Goal: Transaction & Acquisition: Book appointment/travel/reservation

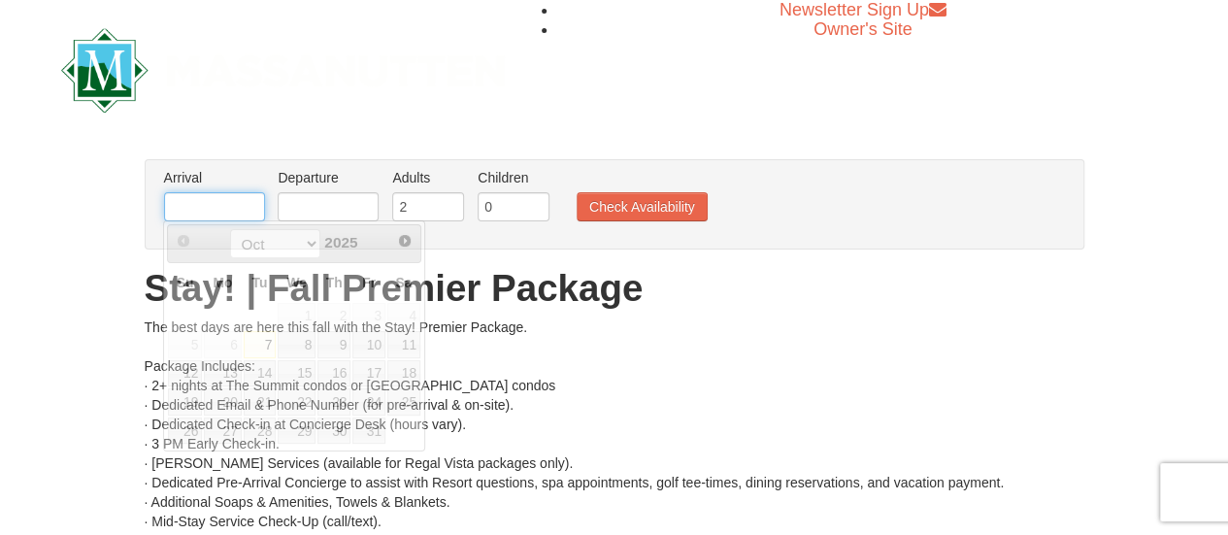
click at [198, 196] on input "text" at bounding box center [214, 206] width 101 height 29
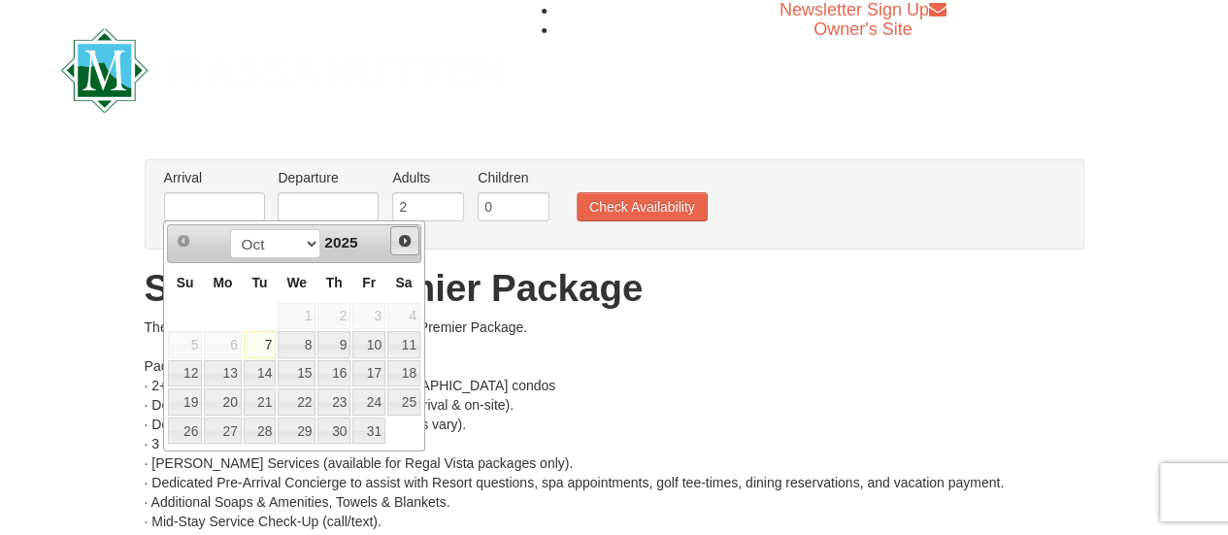
click at [409, 242] on span "Next" at bounding box center [405, 241] width 16 height 16
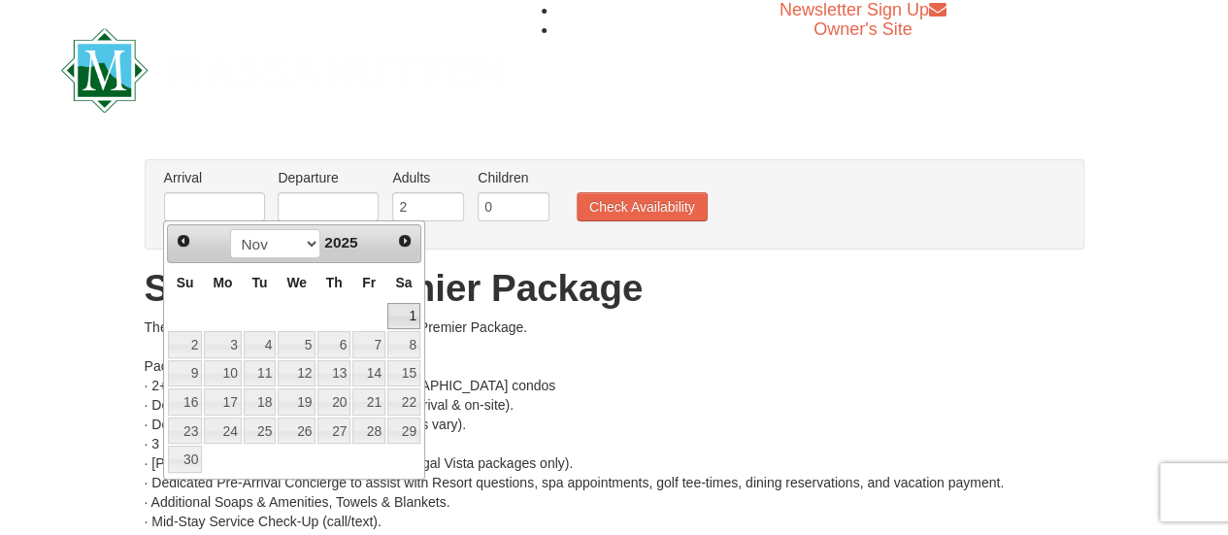
click at [404, 311] on link "1" at bounding box center [403, 316] width 33 height 27
type input "[DATE]"
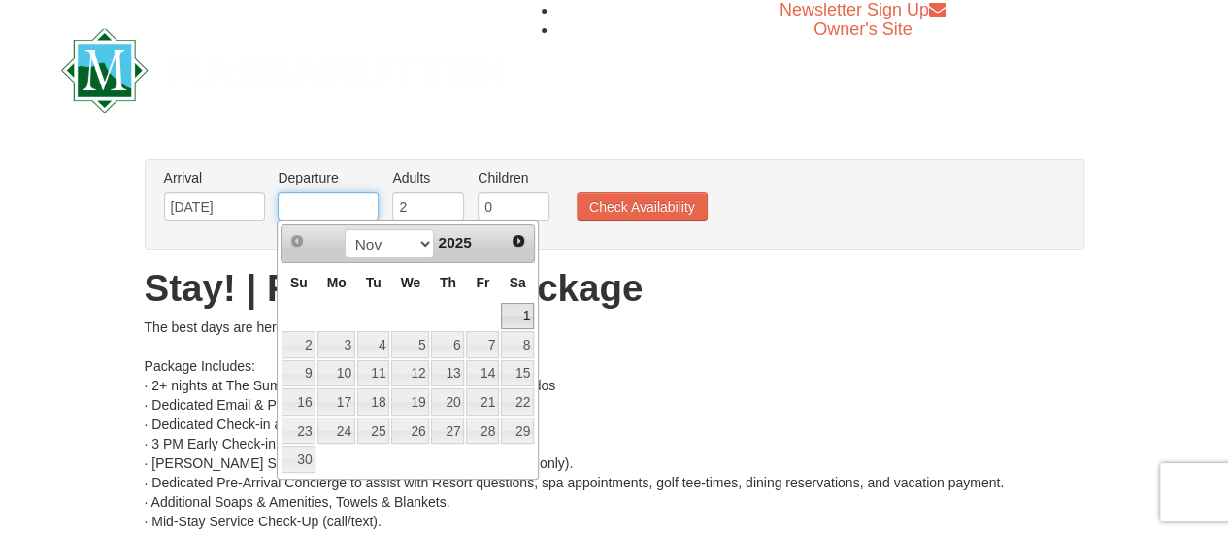
click at [345, 209] on input "text" at bounding box center [328, 206] width 101 height 29
click at [363, 348] on link "4" at bounding box center [373, 344] width 33 height 27
type input "[DATE]"
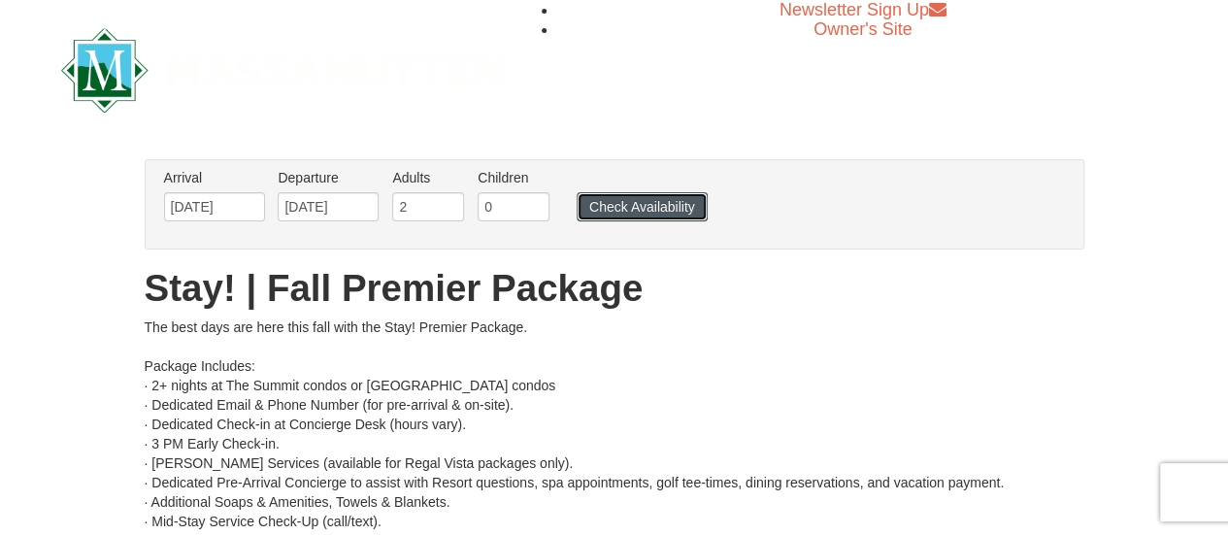
click at [620, 198] on button "Check Availability" at bounding box center [642, 206] width 131 height 29
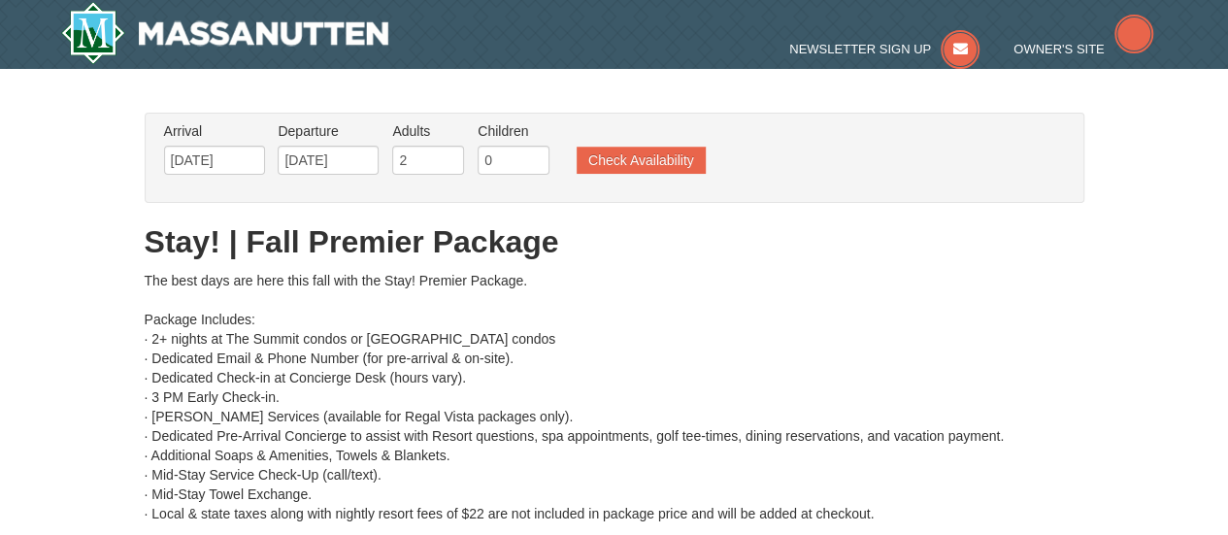
type input "[DATE]"
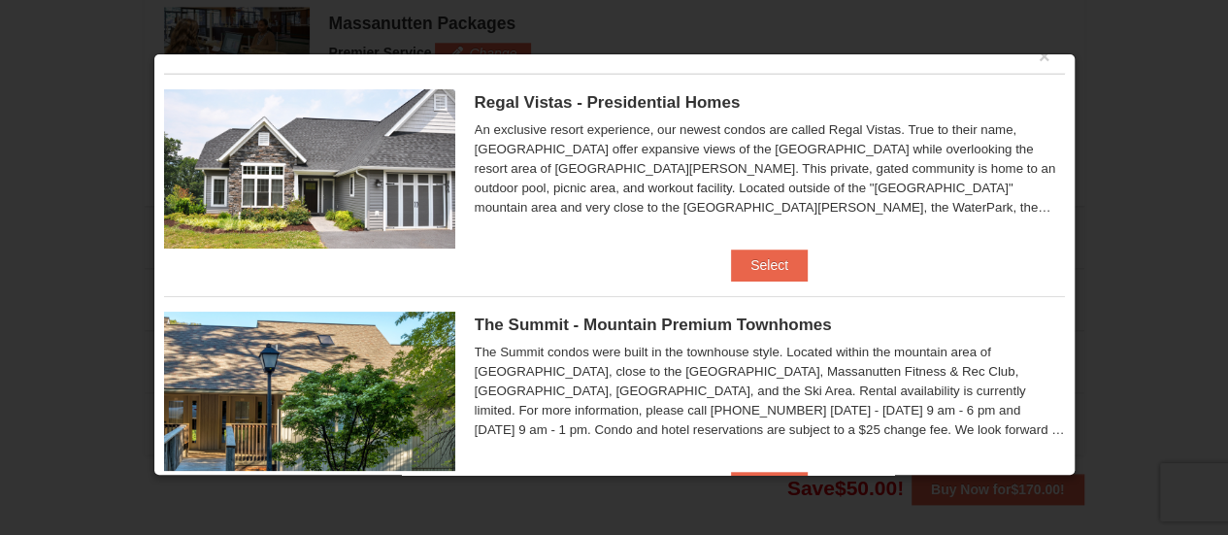
scroll to position [26, 0]
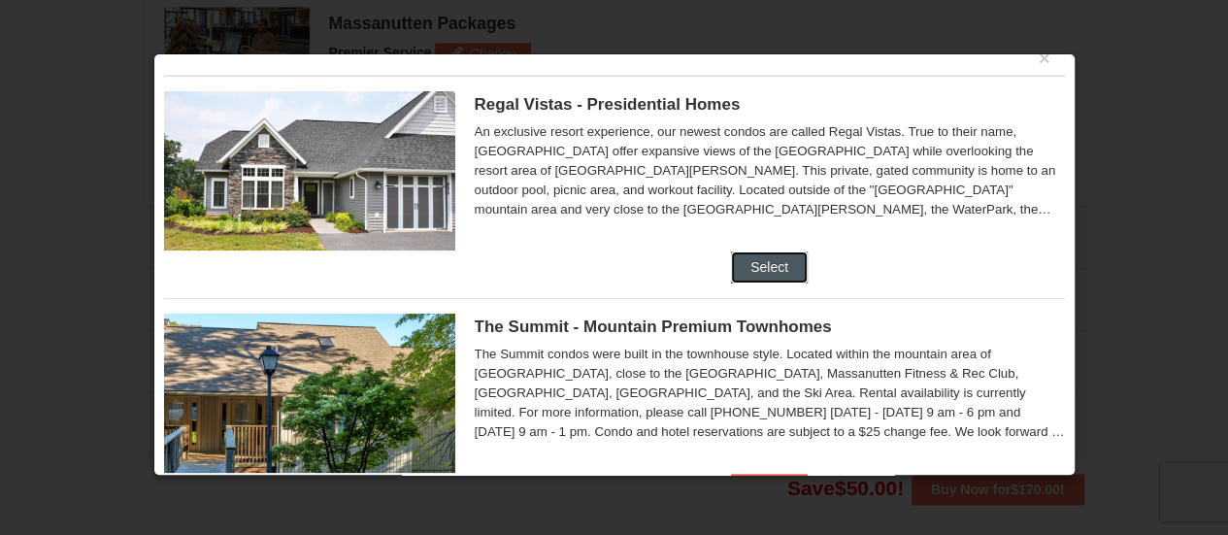
click at [753, 267] on button "Select" at bounding box center [769, 266] width 77 height 31
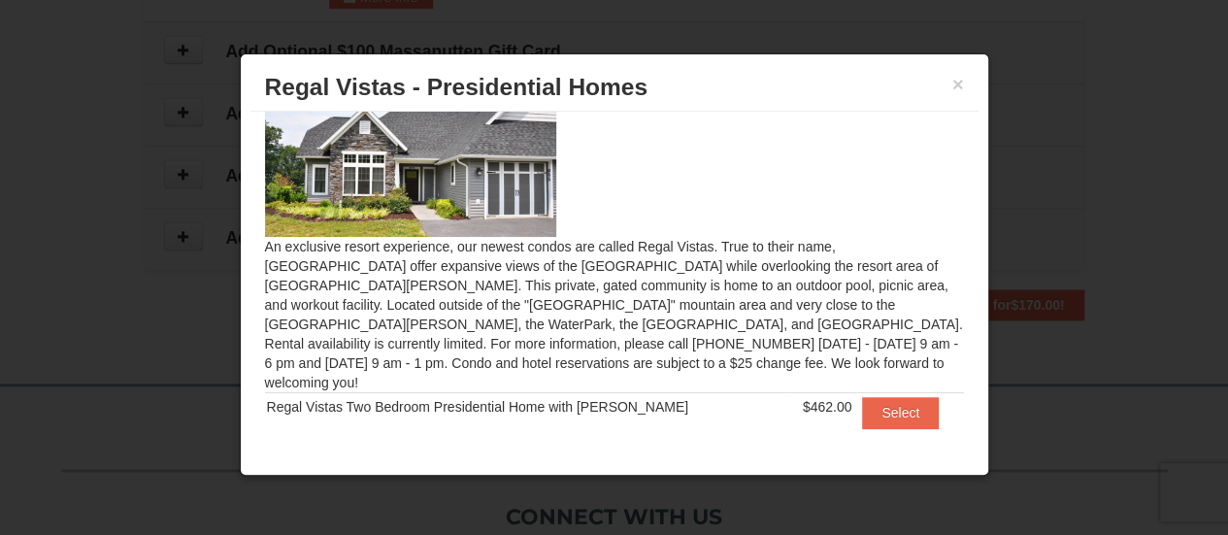
scroll to position [53, 0]
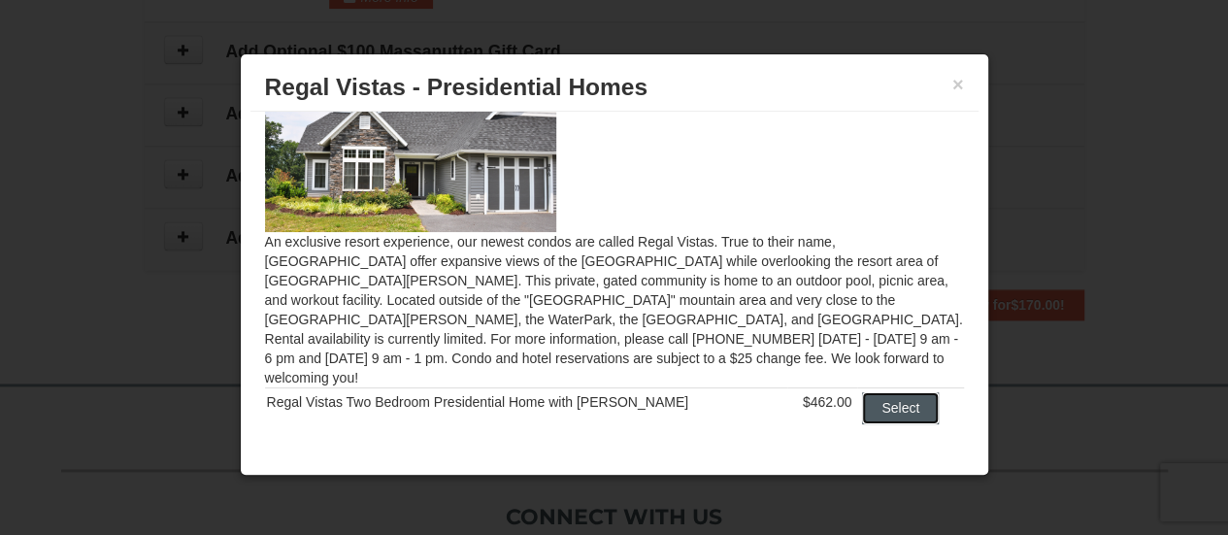
click at [869, 392] on button "Select" at bounding box center [900, 407] width 77 height 31
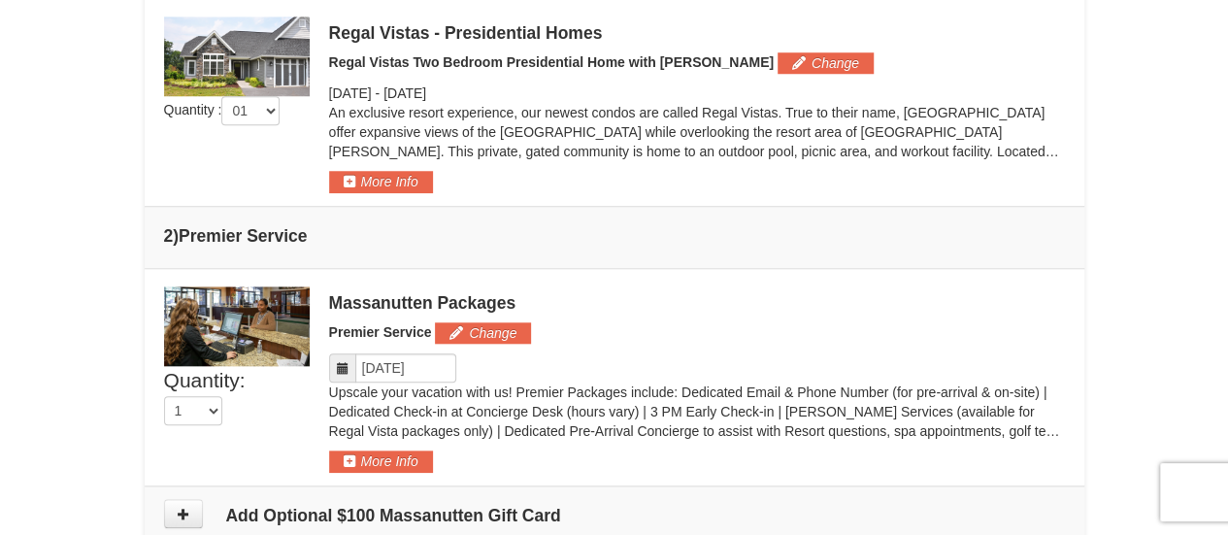
scroll to position [817, 0]
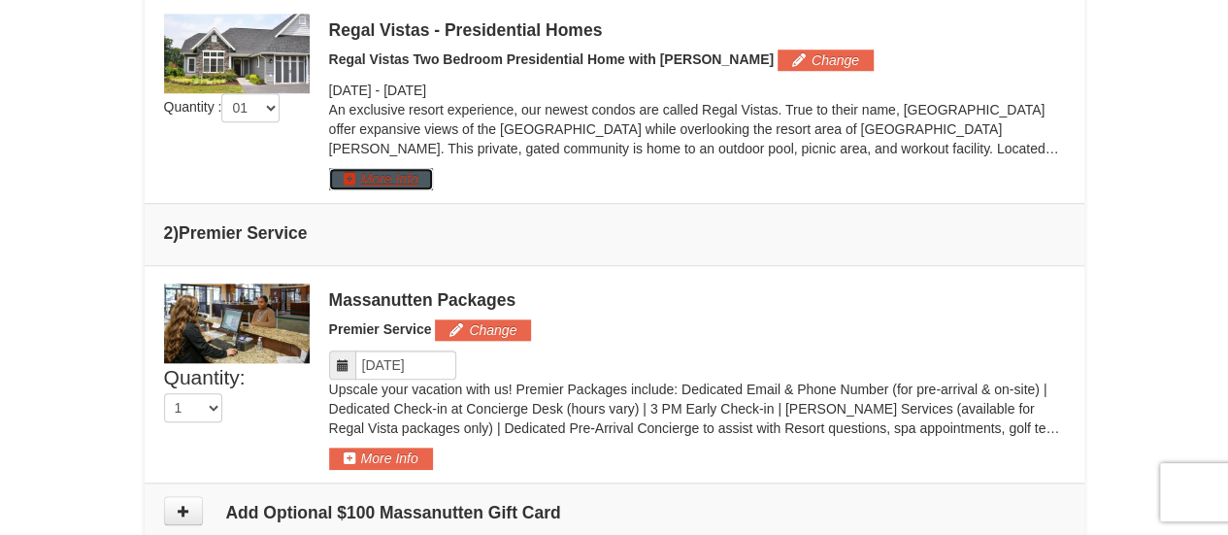
click at [379, 182] on button "More Info" at bounding box center [381, 178] width 104 height 21
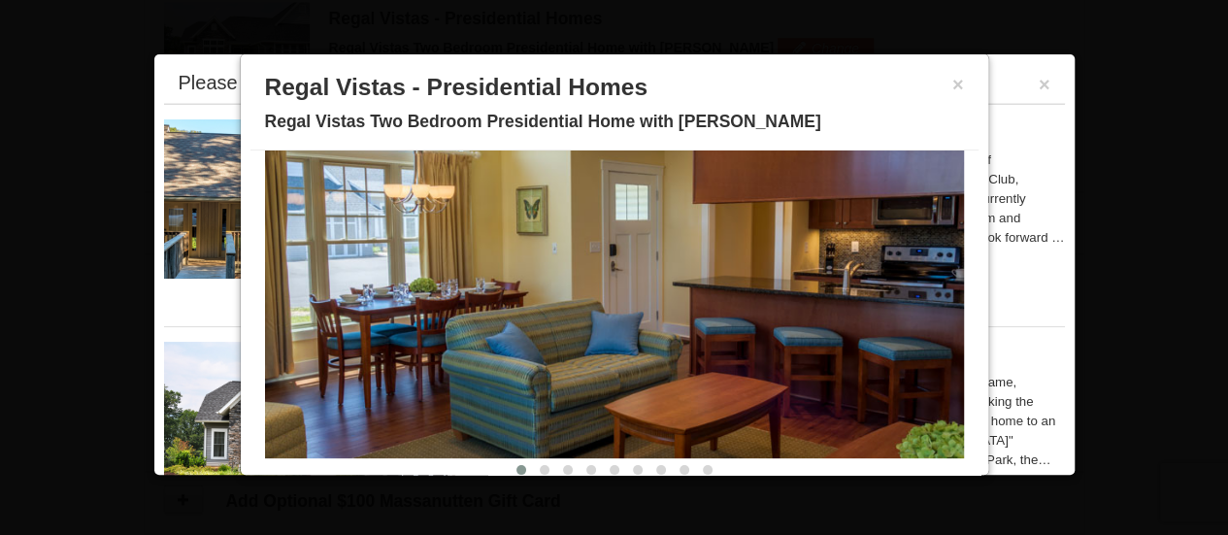
scroll to position [157, 0]
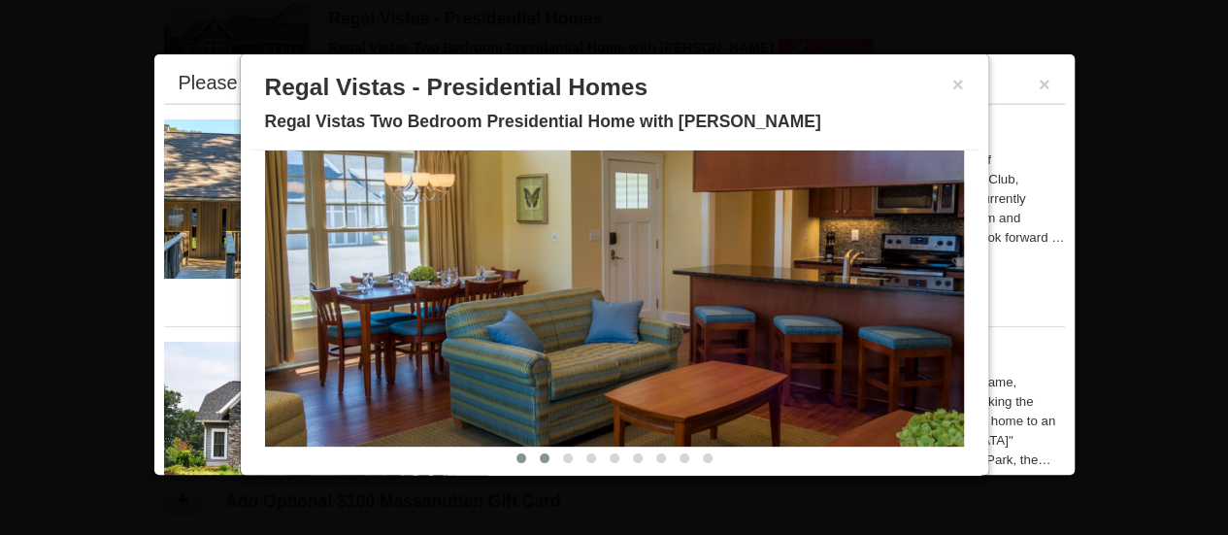
click at [536, 459] on button at bounding box center [544, 458] width 23 height 19
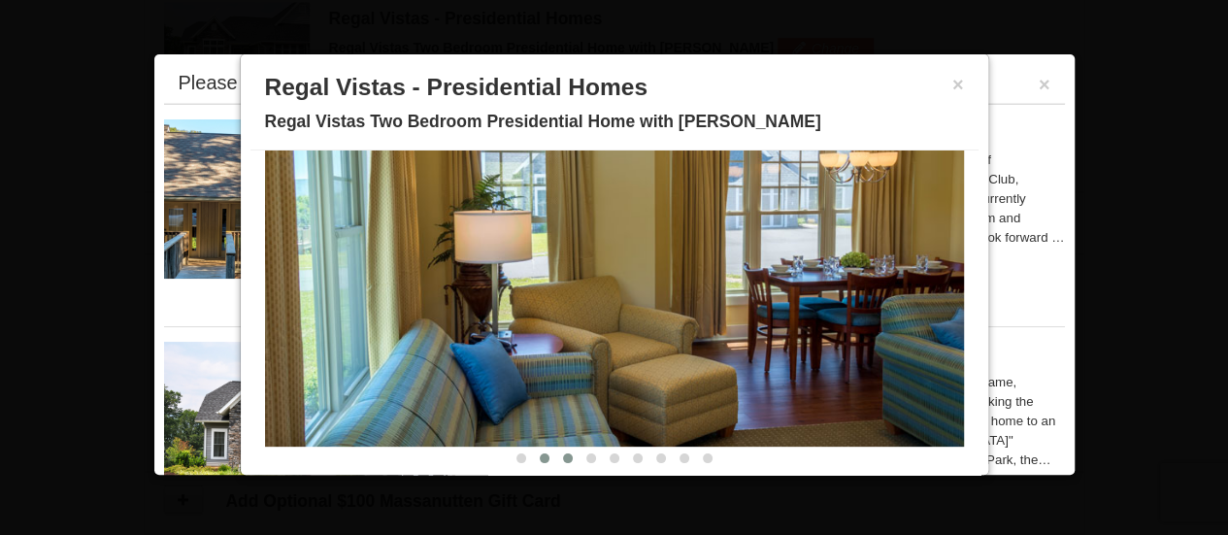
click at [563, 457] on span at bounding box center [568, 458] width 10 height 10
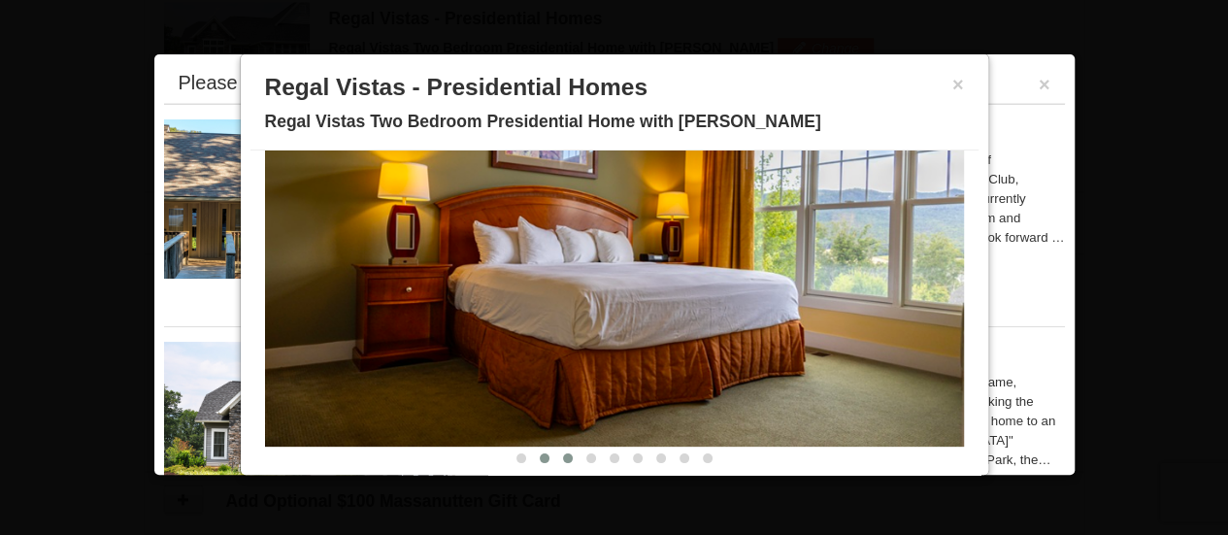
click at [540, 453] on span at bounding box center [545, 458] width 10 height 10
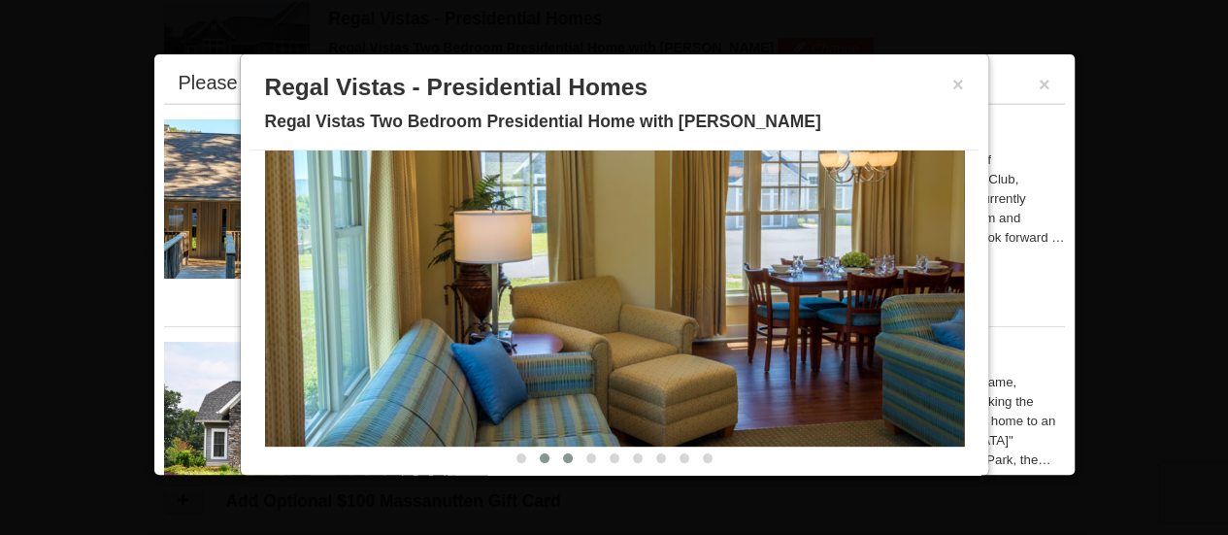
click at [556, 452] on button at bounding box center [567, 458] width 23 height 19
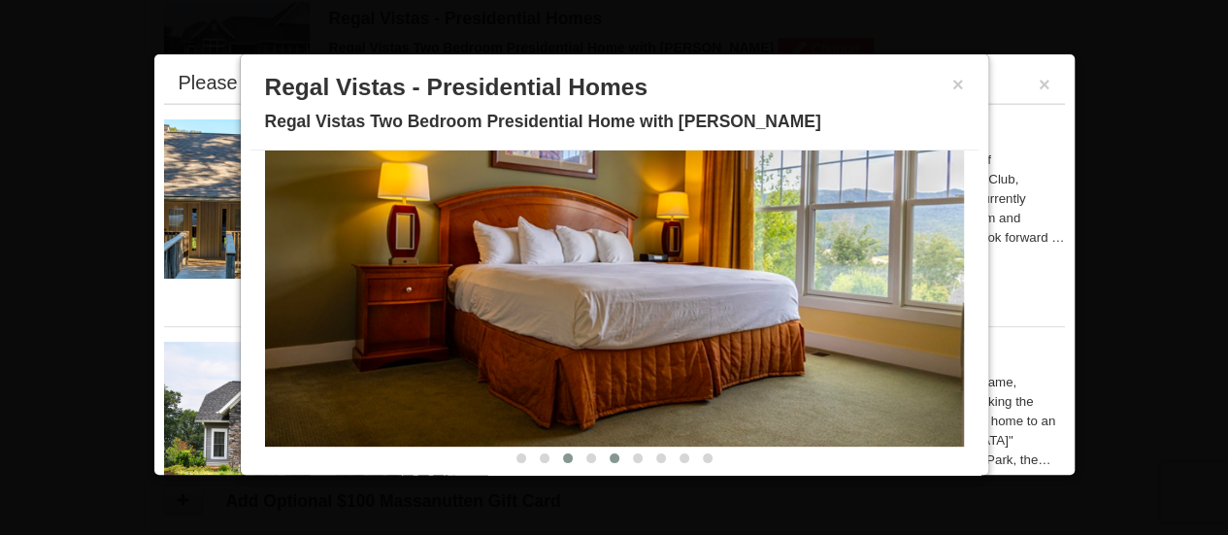
click at [610, 454] on span at bounding box center [615, 458] width 10 height 10
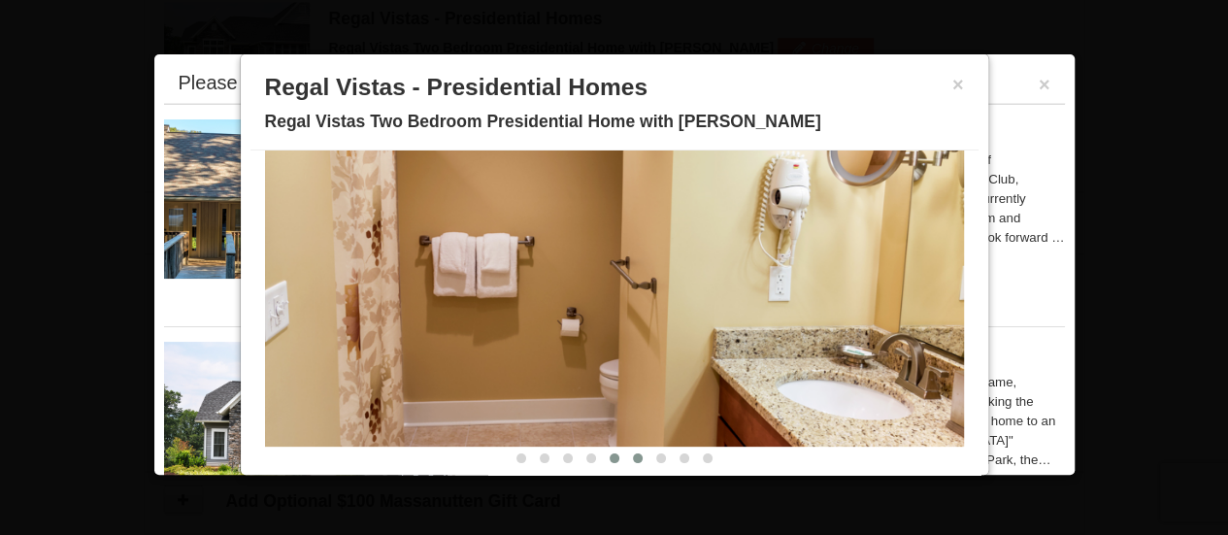
click at [633, 457] on span at bounding box center [638, 458] width 10 height 10
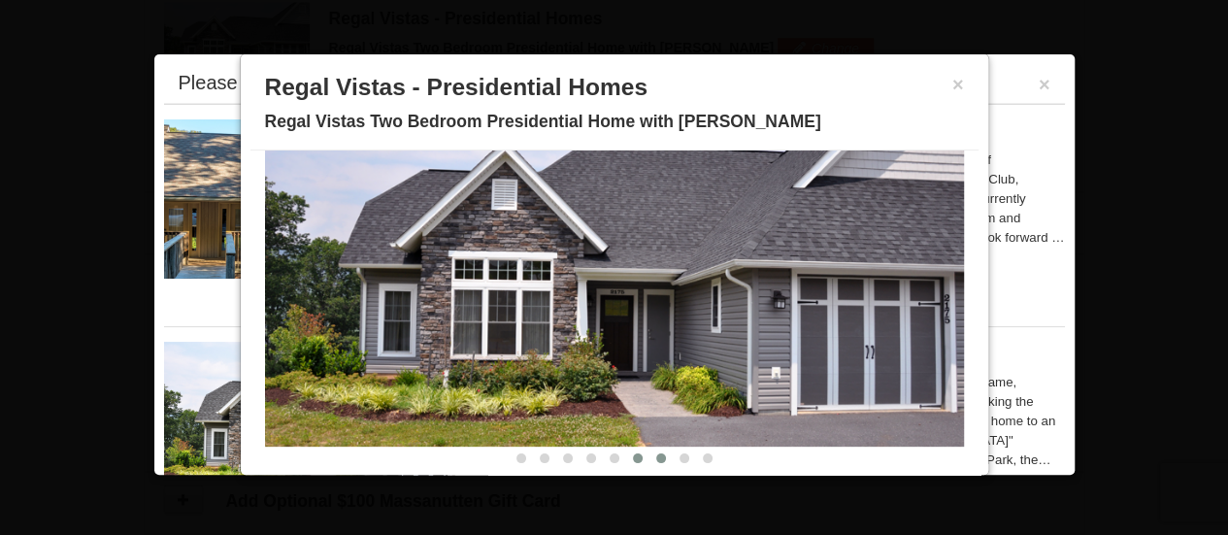
click at [656, 457] on span at bounding box center [661, 458] width 10 height 10
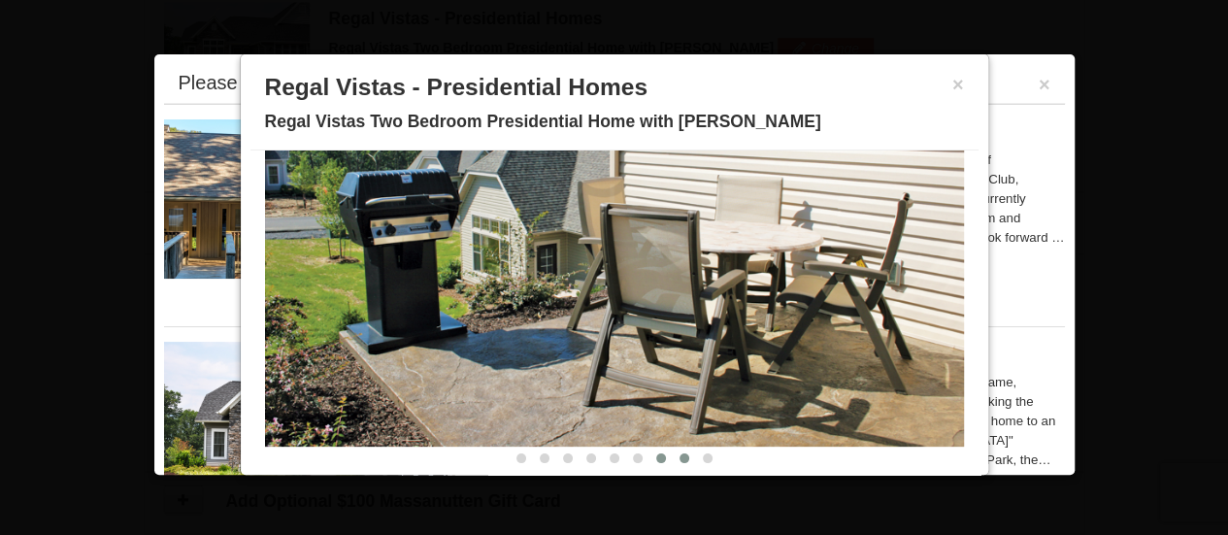
click at [673, 457] on button at bounding box center [684, 458] width 23 height 19
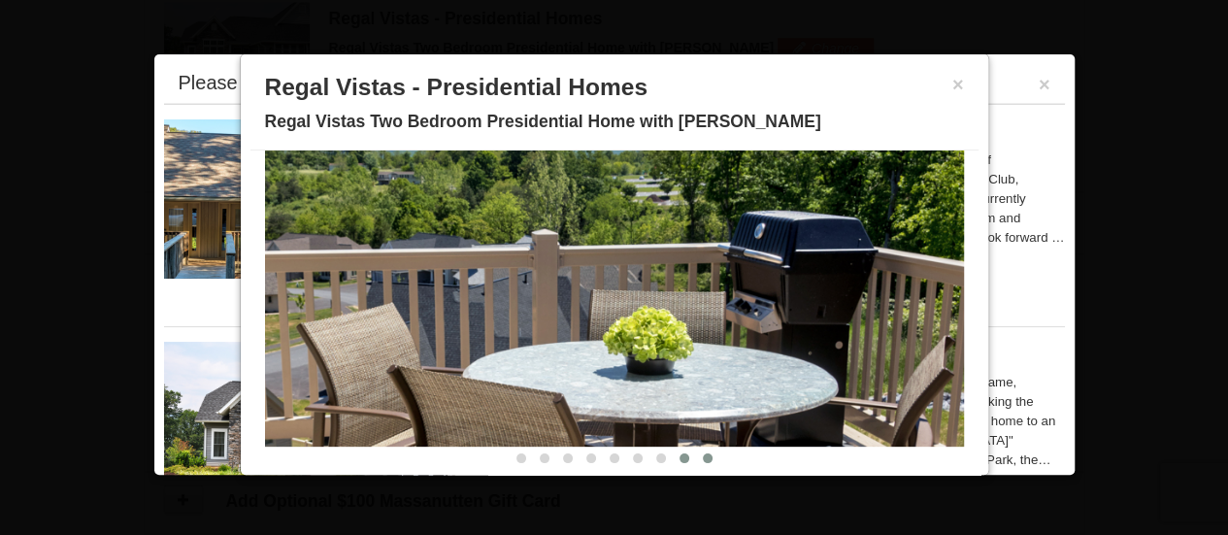
click at [703, 459] on span at bounding box center [708, 458] width 10 height 10
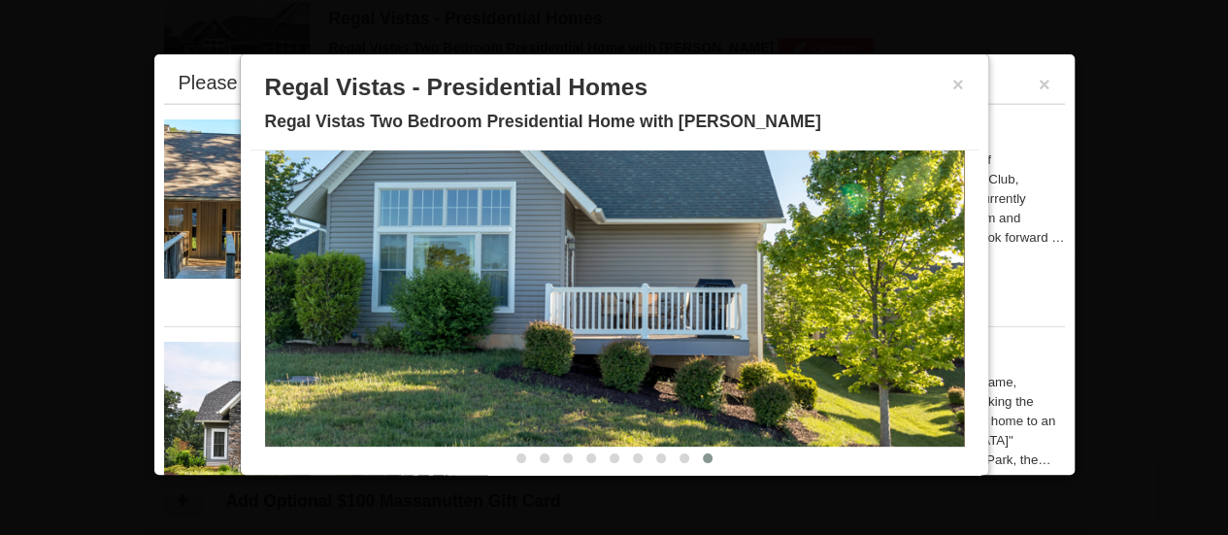
drag, startPoint x: 691, startPoint y: 459, endPoint x: 948, endPoint y: 301, distance: 302.0
click at [948, 301] on div "Description Photos Item Detail Amenities Policies Regal Vistas - Presidential H…" at bounding box center [614, 315] width 728 height 330
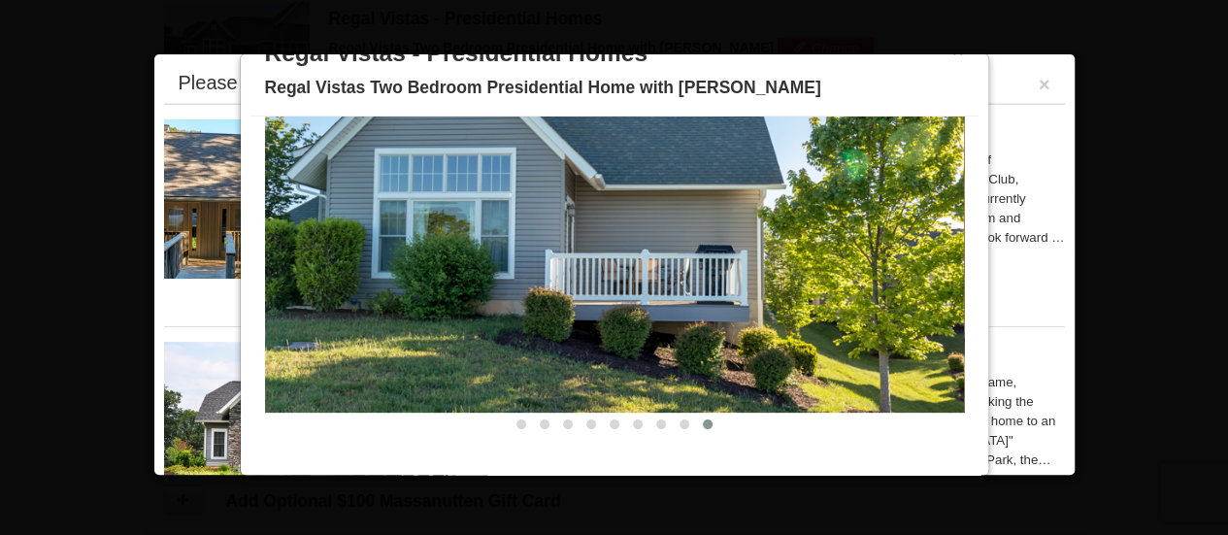
click at [1006, 329] on div "Regal Vistas - Presidential Homes Regal Vistas Two Bedroom Presidential Home wi…" at bounding box center [614, 414] width 901 height 176
click at [1016, 163] on div "The Summit condos were built in the townhouse style. Located within the mountai…" at bounding box center [770, 198] width 590 height 97
click at [196, 319] on ul "The Summit - Mountain Premium Townhomes The Summit condos were built in the tow…" at bounding box center [614, 326] width 901 height 444
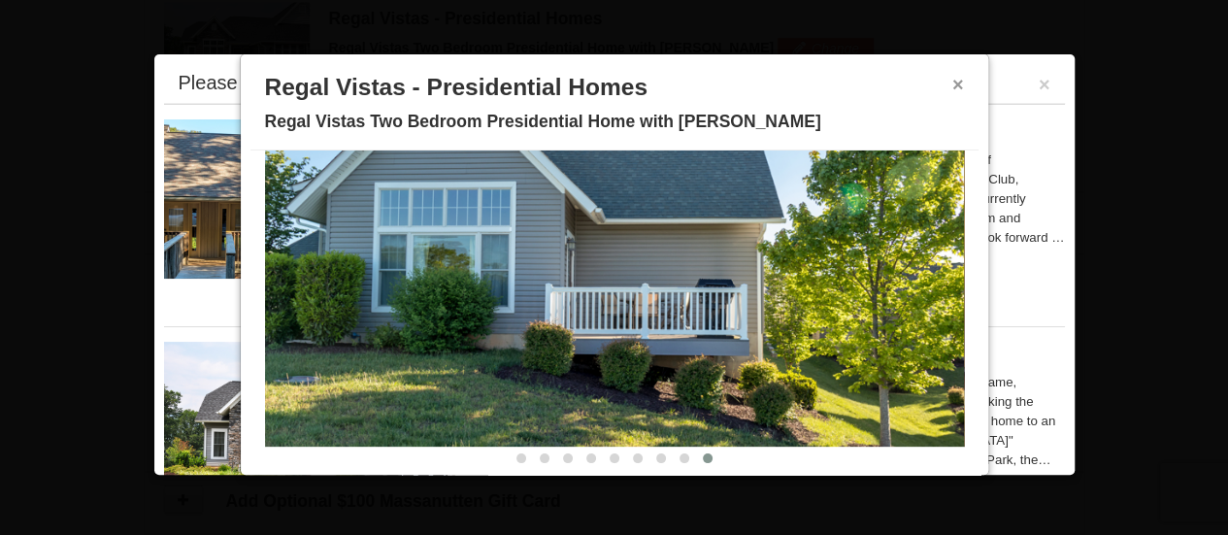
click at [952, 84] on button "×" at bounding box center [958, 84] width 12 height 19
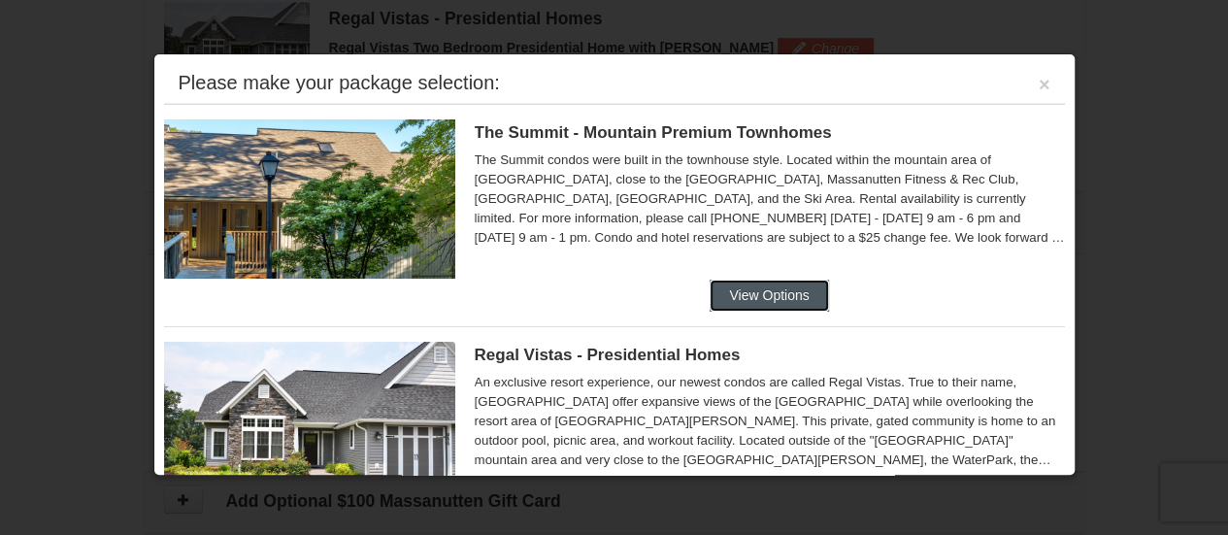
click at [787, 298] on button "View Options" at bounding box center [769, 295] width 118 height 31
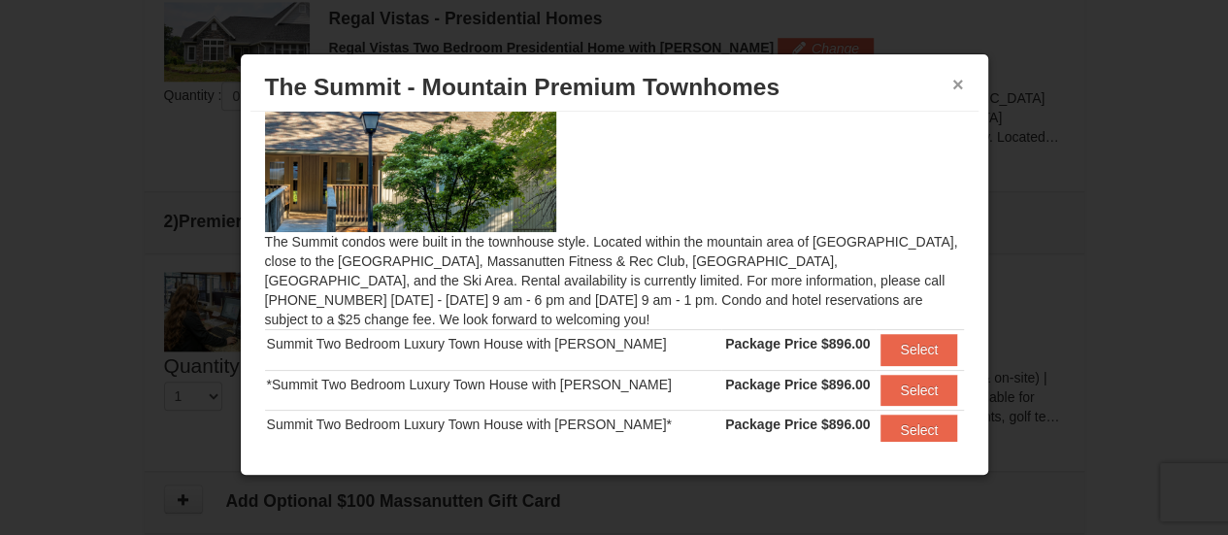
click at [959, 88] on button "×" at bounding box center [958, 84] width 12 height 19
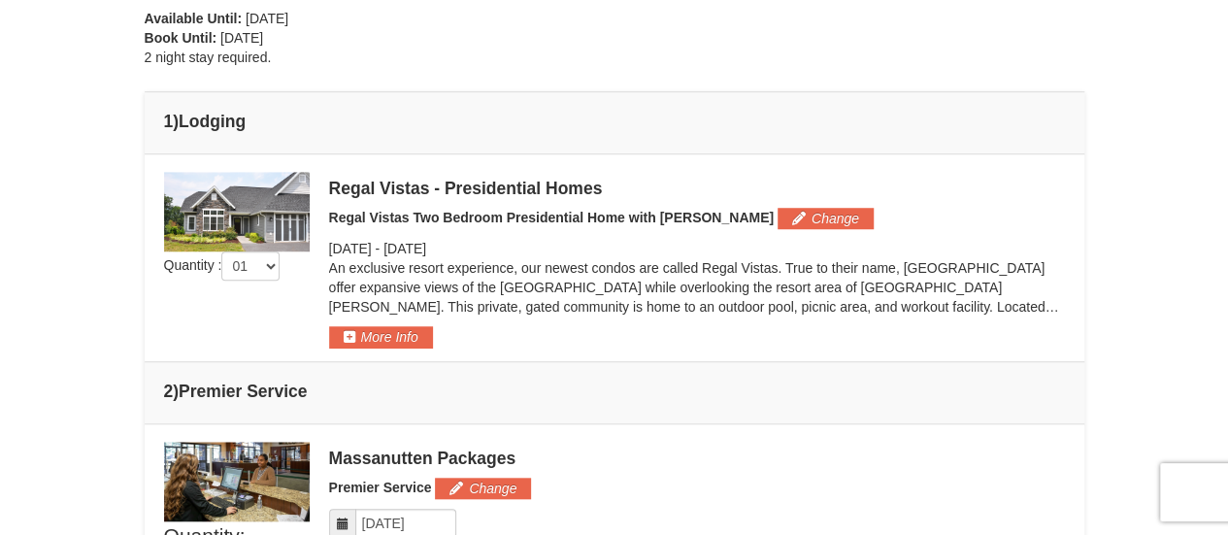
scroll to position [658, 0]
click at [778, 222] on button "Change" at bounding box center [826, 219] width 96 height 21
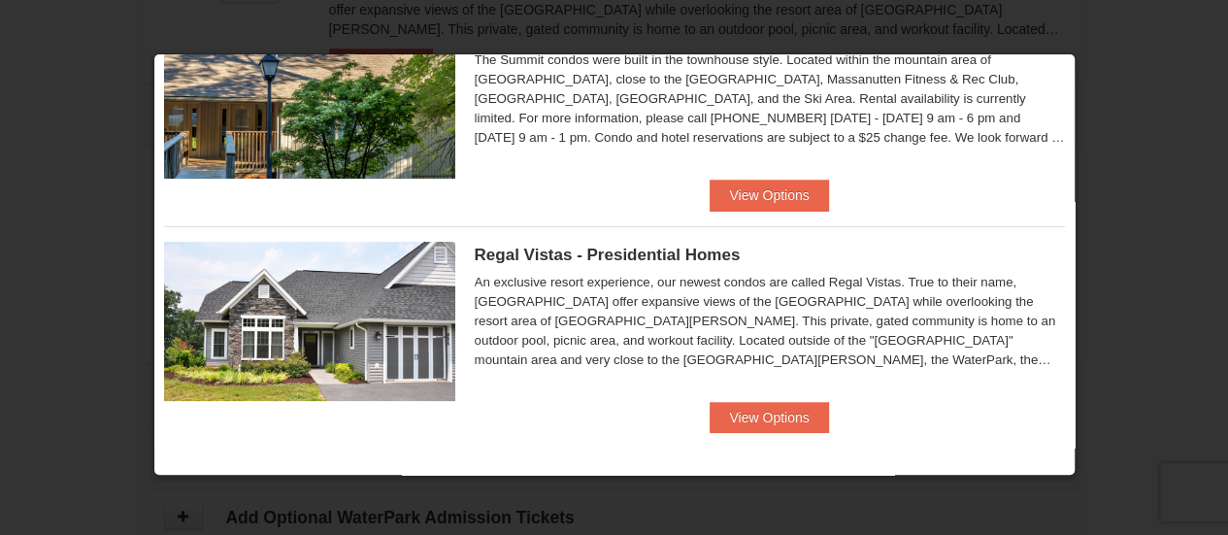
scroll to position [939, 0]
click at [734, 419] on button "View Options" at bounding box center [769, 417] width 118 height 31
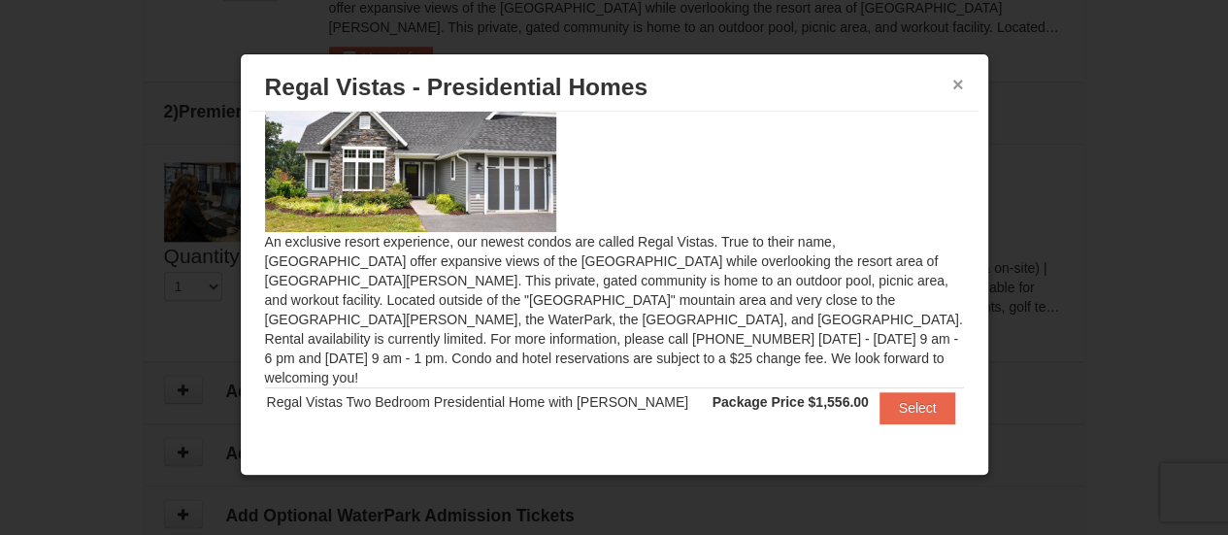
click at [955, 81] on button "×" at bounding box center [958, 84] width 12 height 19
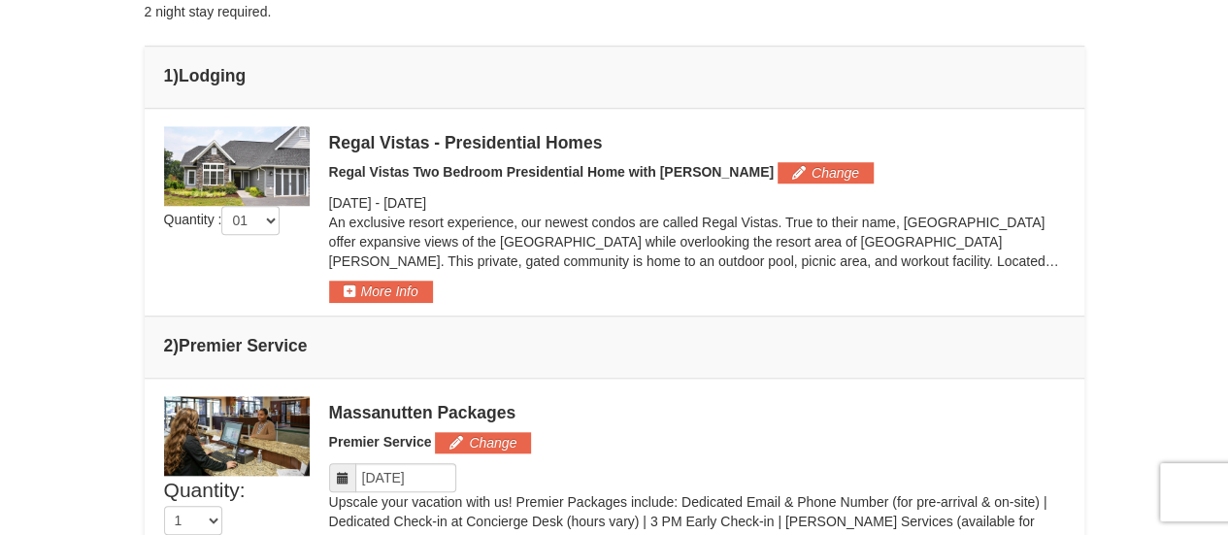
scroll to position [701, 0]
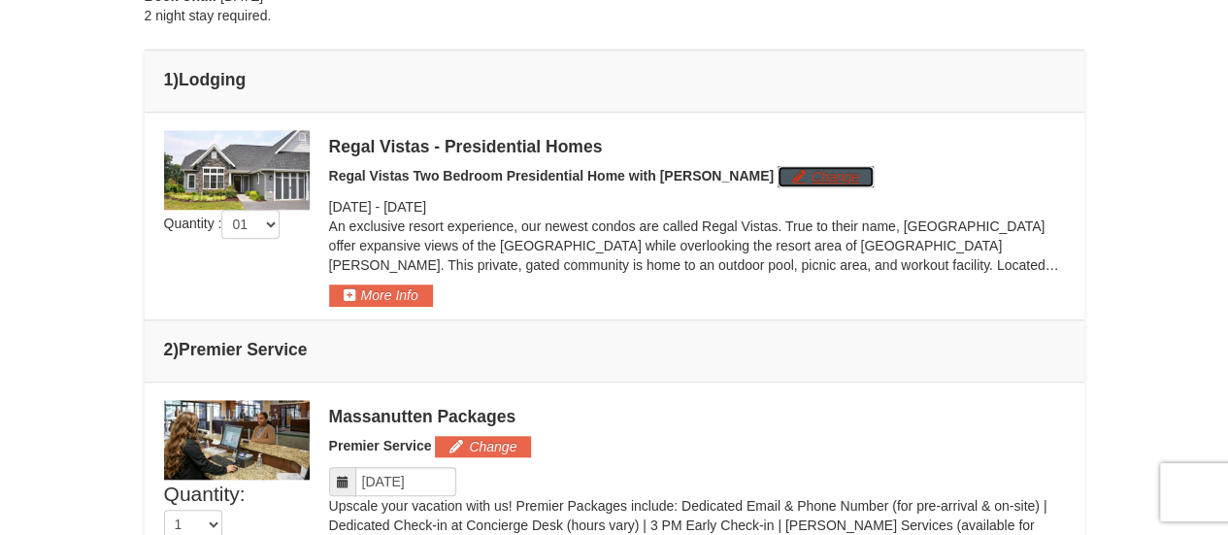
click at [778, 168] on button "Change" at bounding box center [826, 176] width 96 height 21
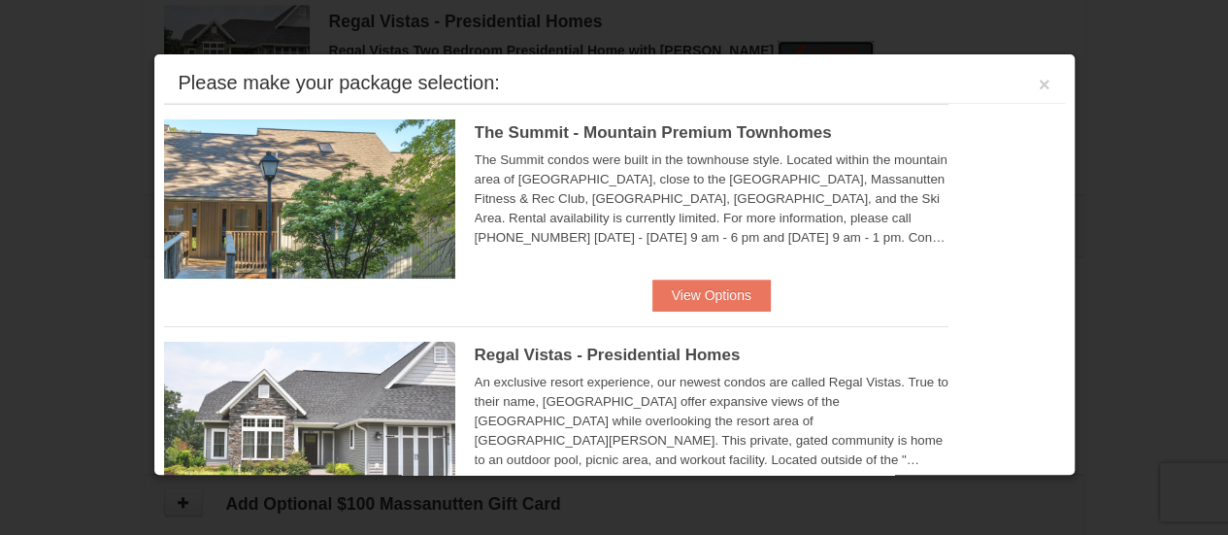
scroll to position [829, 0]
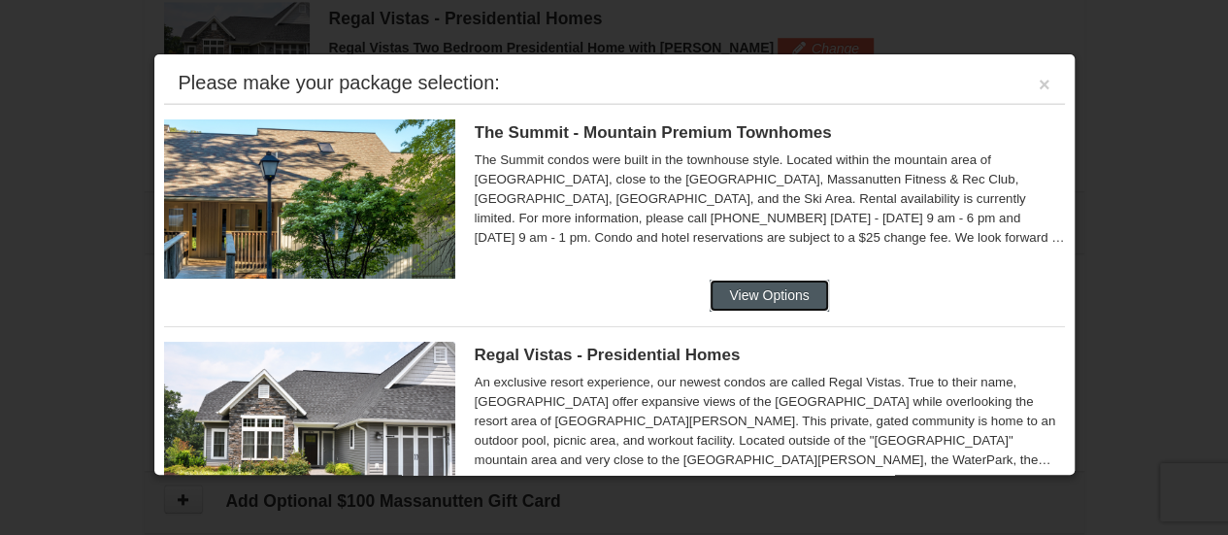
click at [781, 283] on button "View Options" at bounding box center [769, 295] width 118 height 31
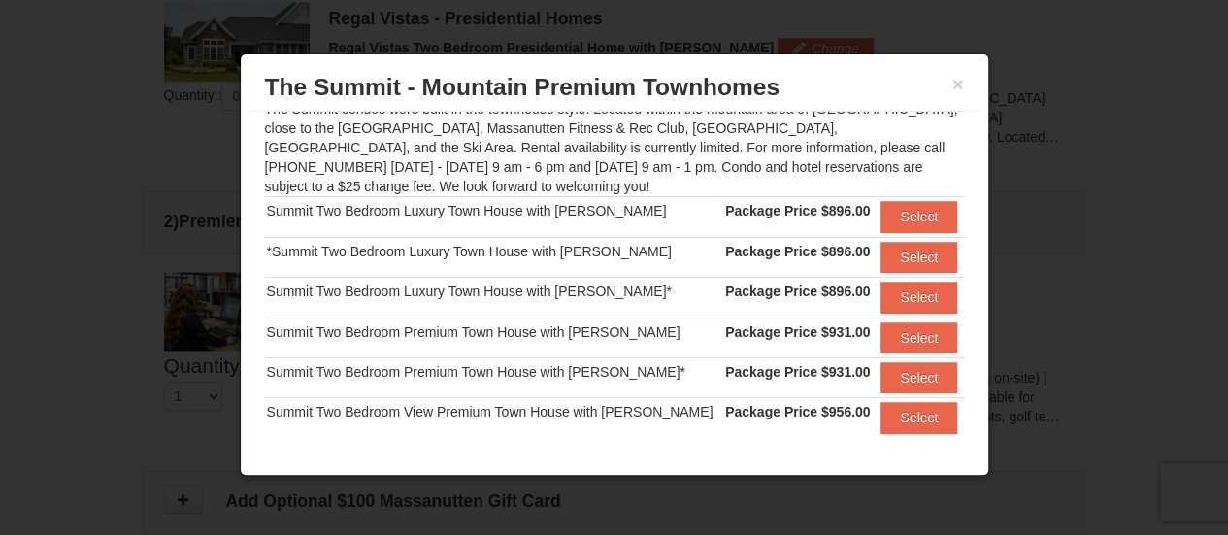
scroll to position [184, 0]
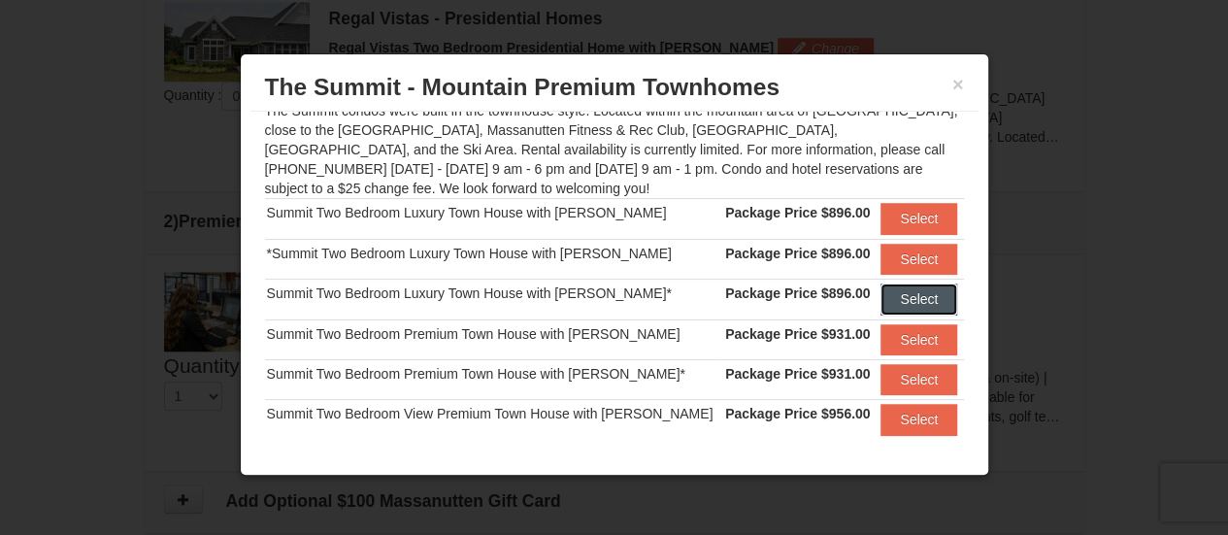
click at [901, 298] on button "Select" at bounding box center [919, 298] width 77 height 31
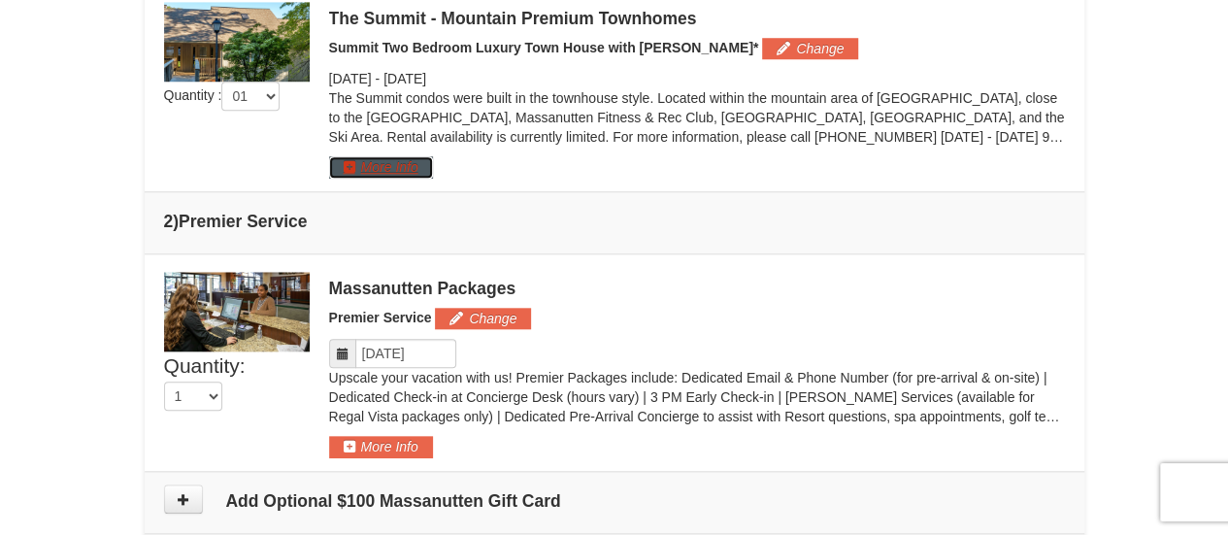
click at [411, 168] on button "More Info" at bounding box center [381, 166] width 104 height 21
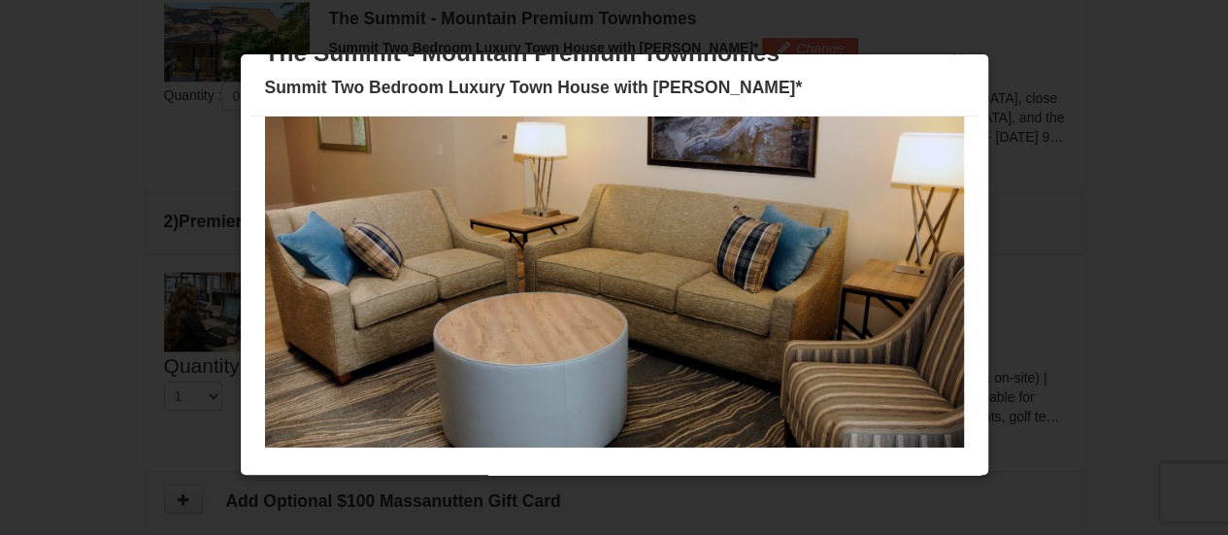
scroll to position [157, 0]
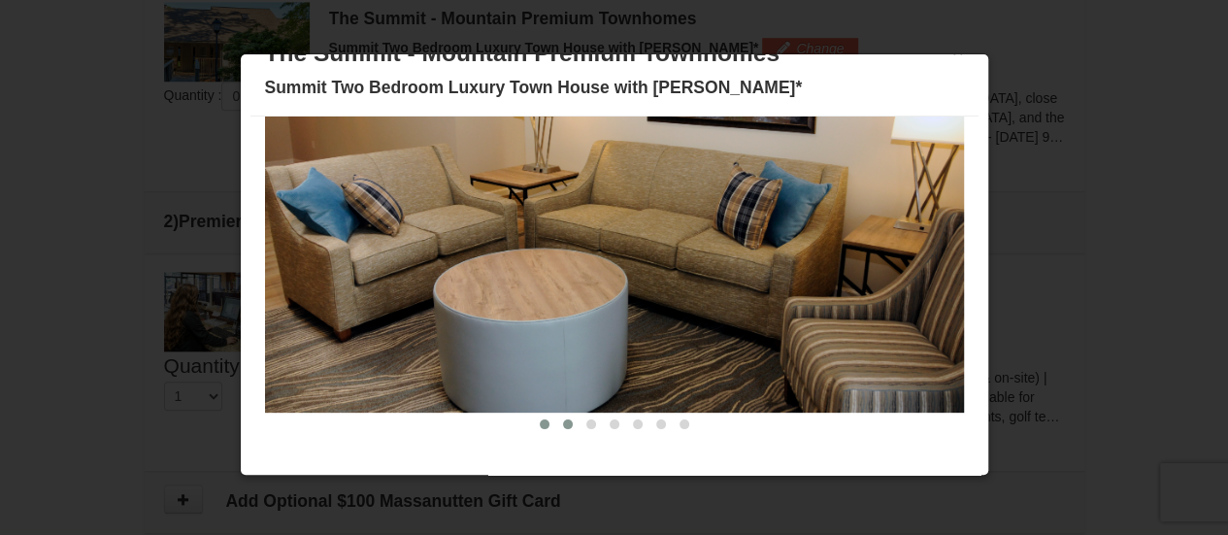
click at [563, 424] on span at bounding box center [568, 424] width 10 height 10
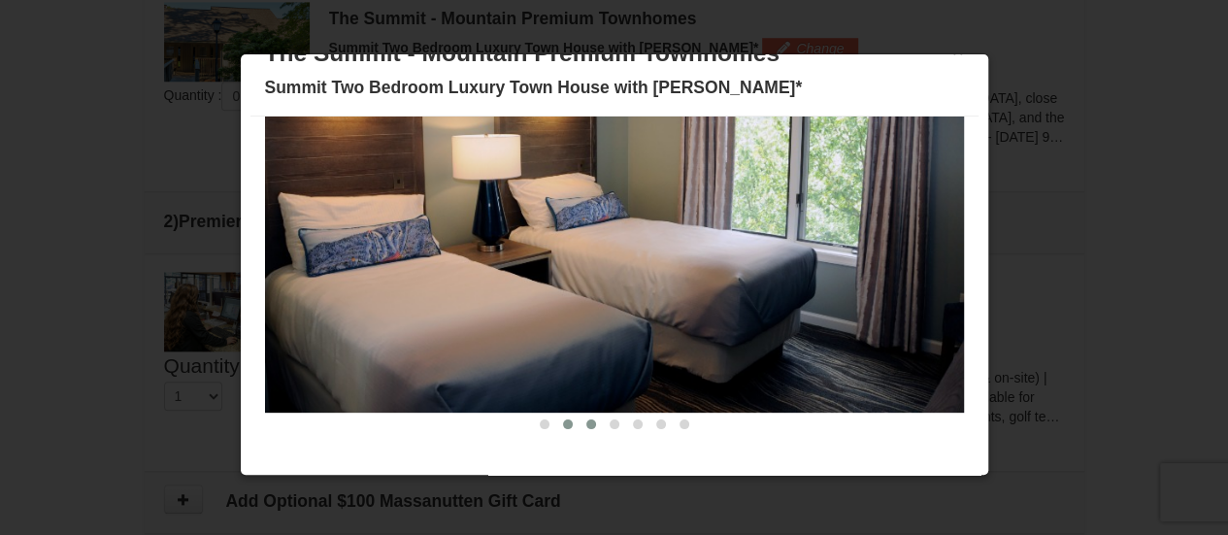
click at [586, 424] on span at bounding box center [591, 424] width 10 height 10
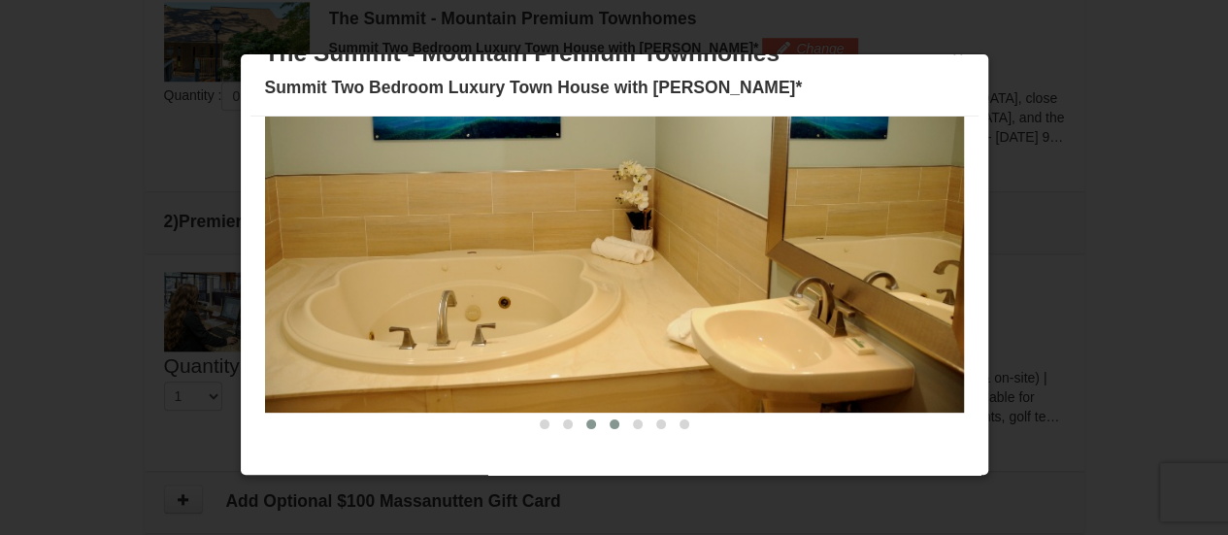
click at [610, 423] on span at bounding box center [615, 424] width 10 height 10
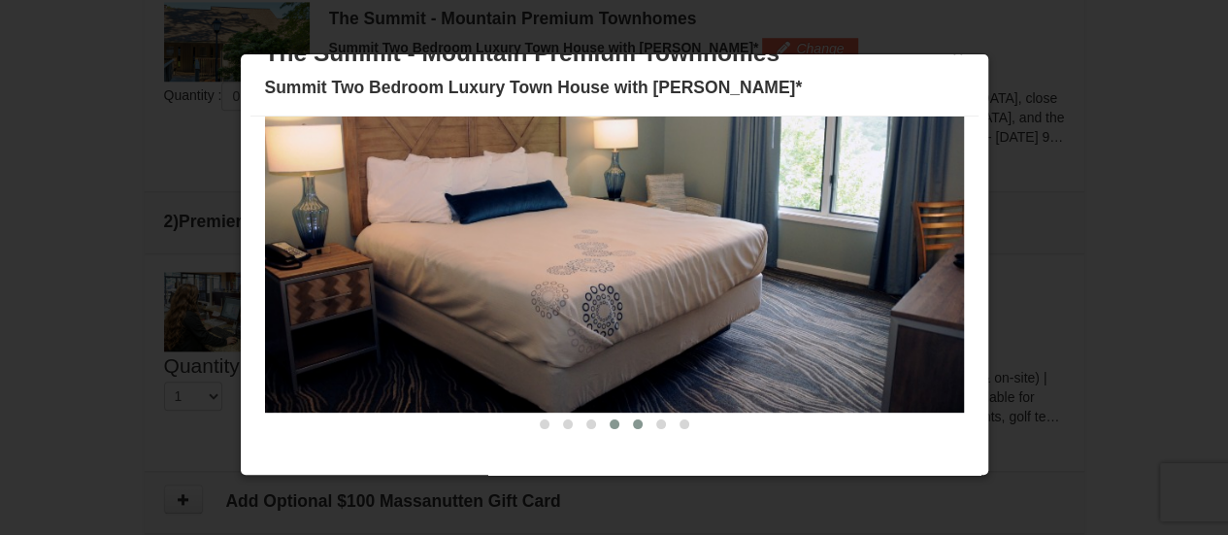
click at [633, 421] on span at bounding box center [638, 424] width 10 height 10
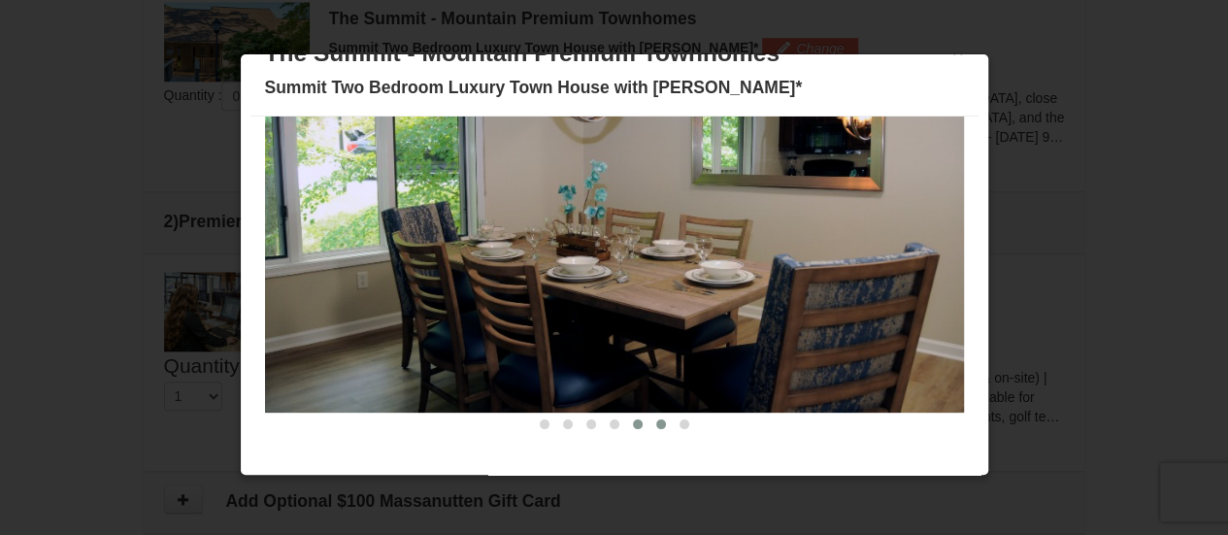
click at [656, 423] on span at bounding box center [661, 424] width 10 height 10
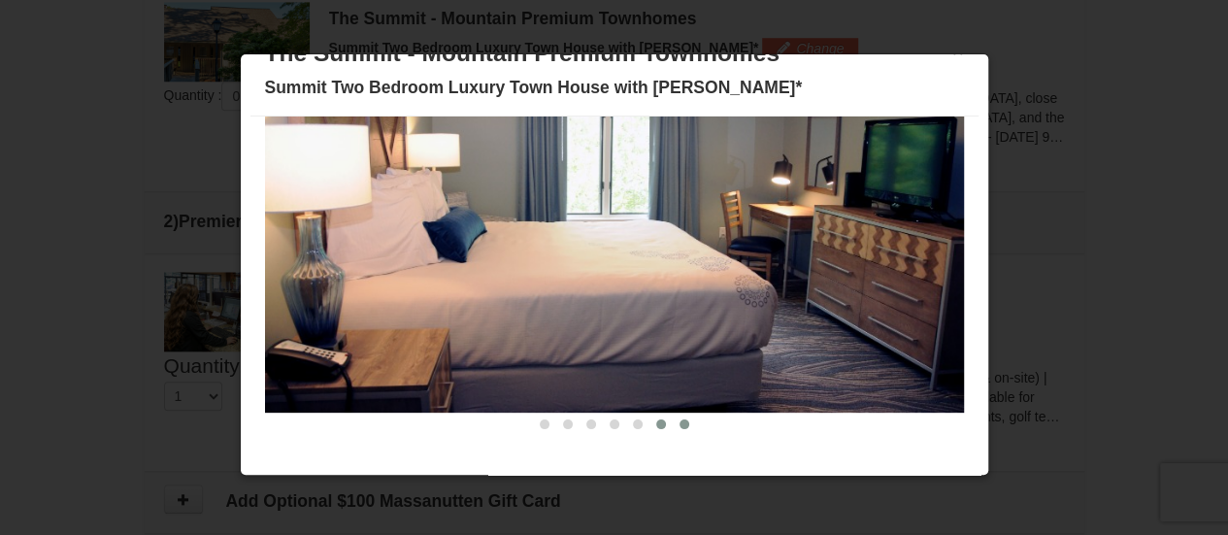
click at [680, 424] on span at bounding box center [685, 424] width 10 height 10
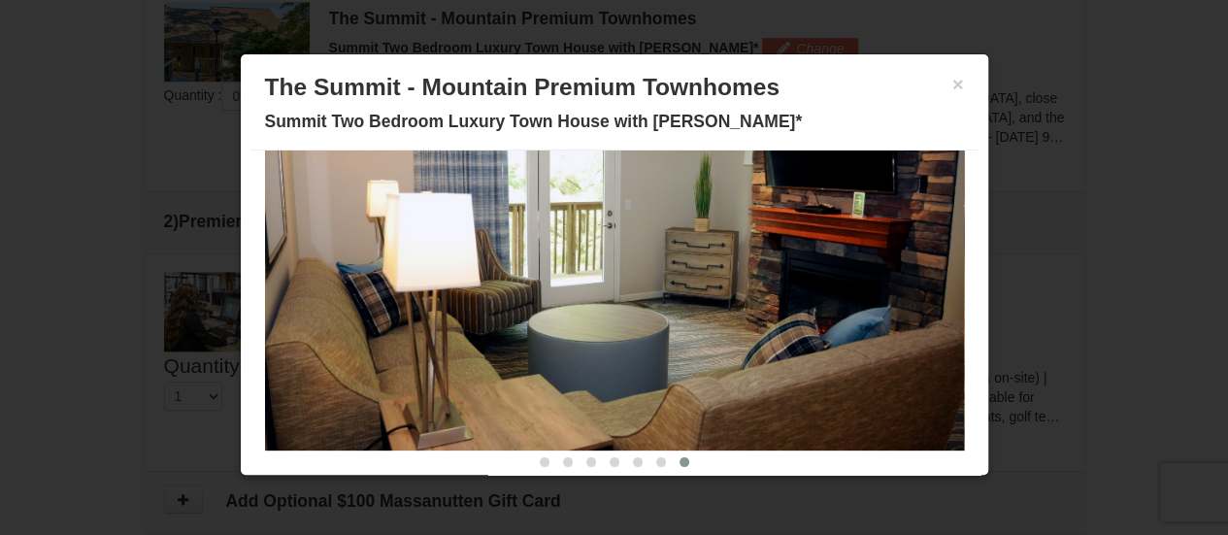
scroll to position [34, 0]
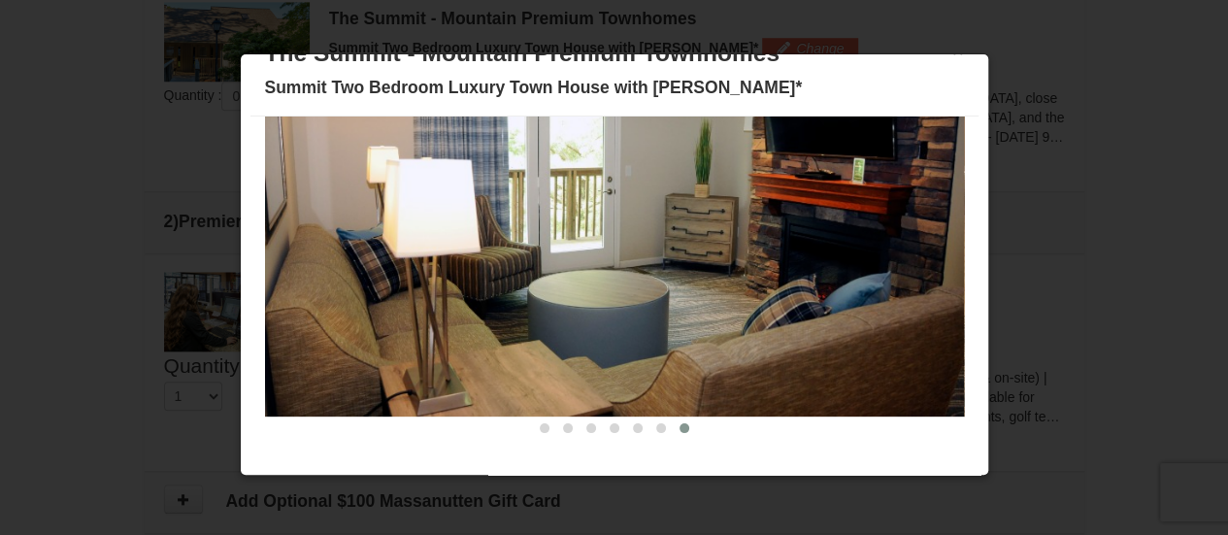
click at [1026, 83] on div at bounding box center [614, 267] width 1228 height 535
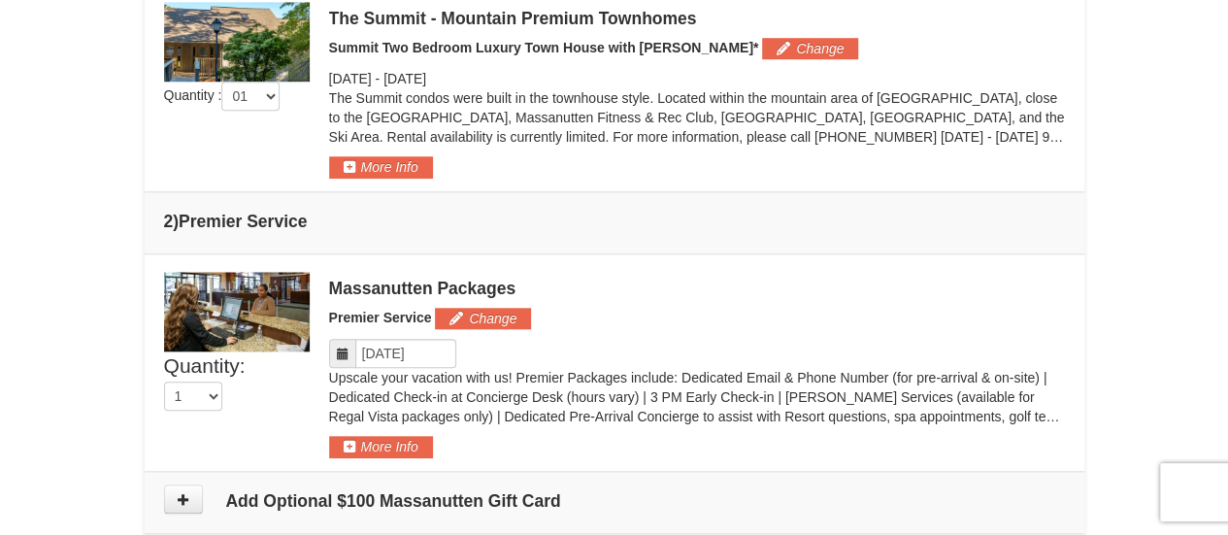
click at [1157, 117] on div "× From: To: Adults: 2 Children: 0 Change Arrival Please format dates MM/DD/YYYY…" at bounding box center [614, 26] width 1228 height 1575
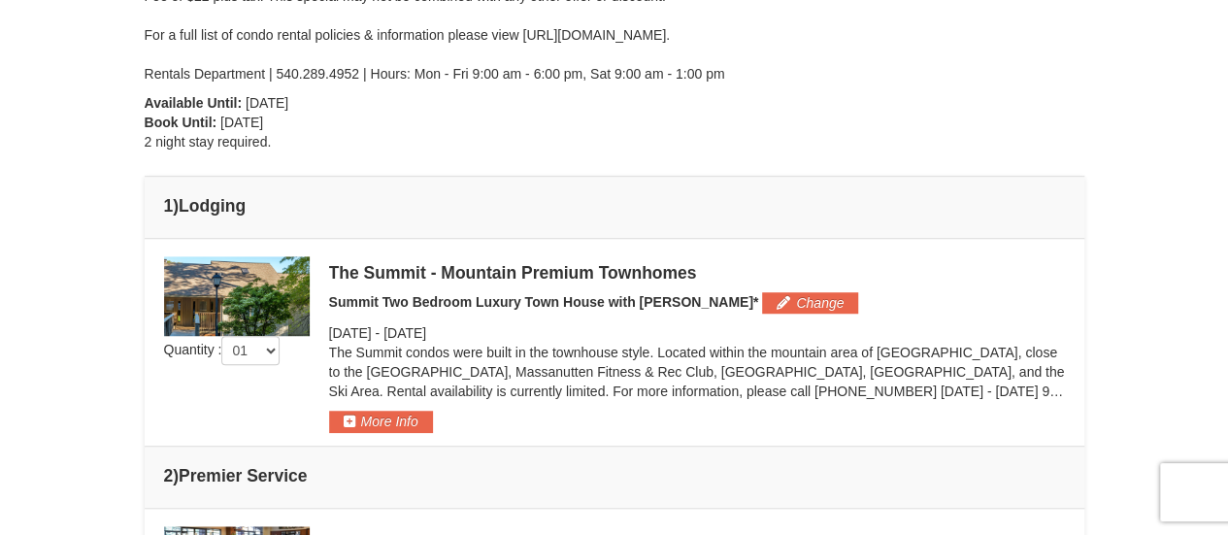
scroll to position [575, 0]
click at [765, 303] on button "Change" at bounding box center [810, 302] width 96 height 21
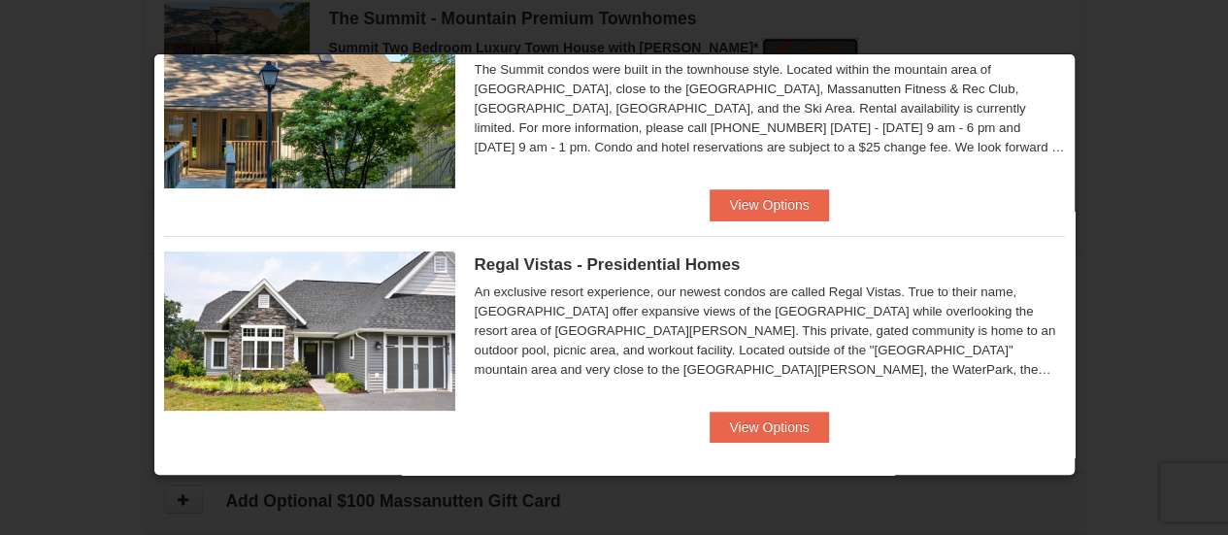
scroll to position [100, 0]
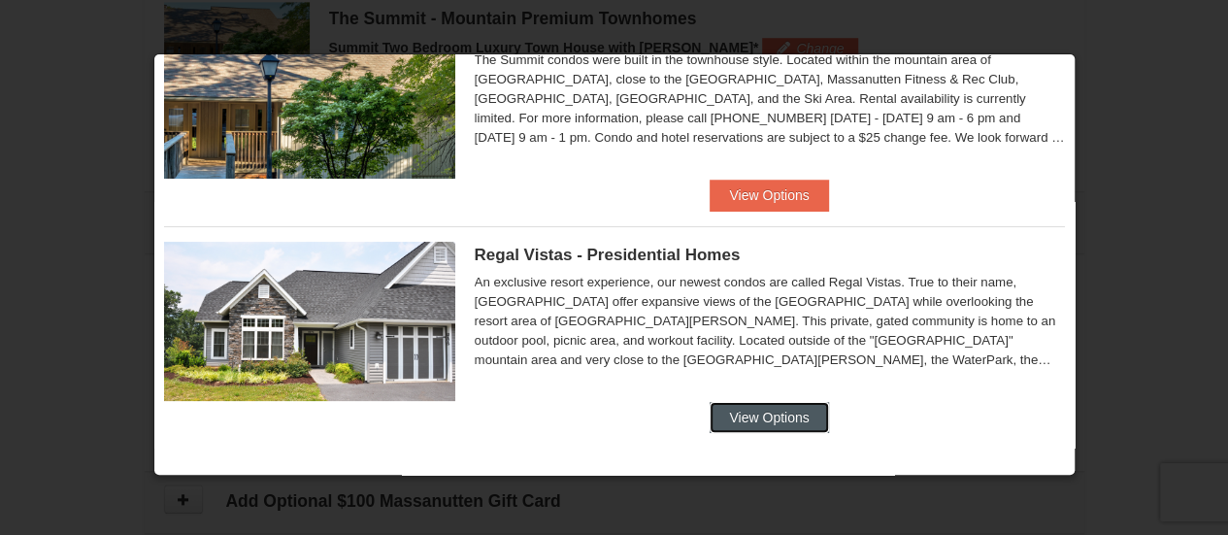
click at [775, 415] on button "View Options" at bounding box center [769, 417] width 118 height 31
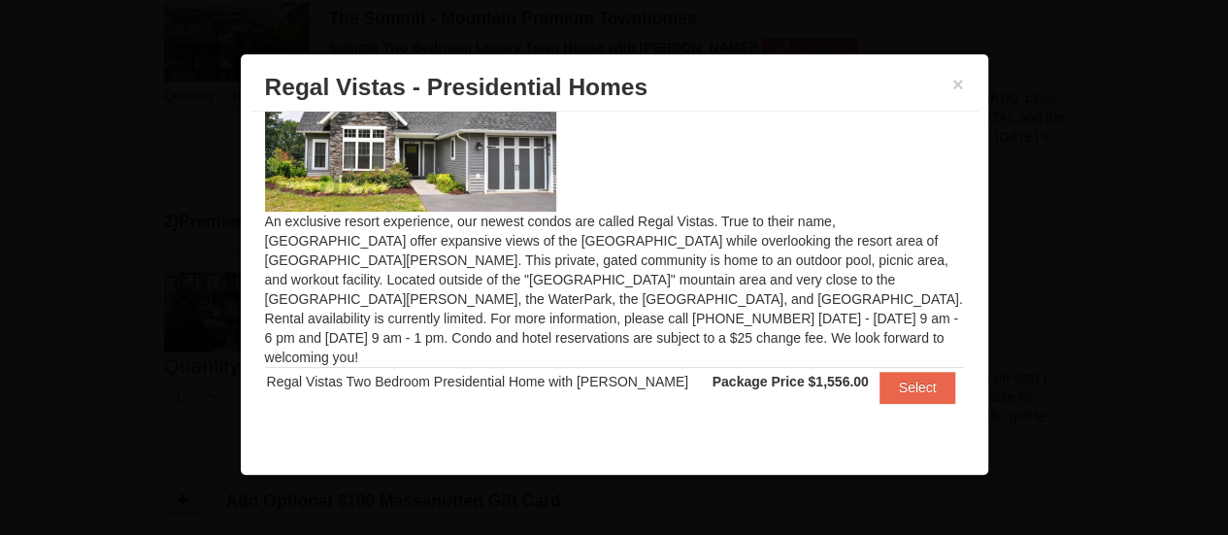
scroll to position [53, 0]
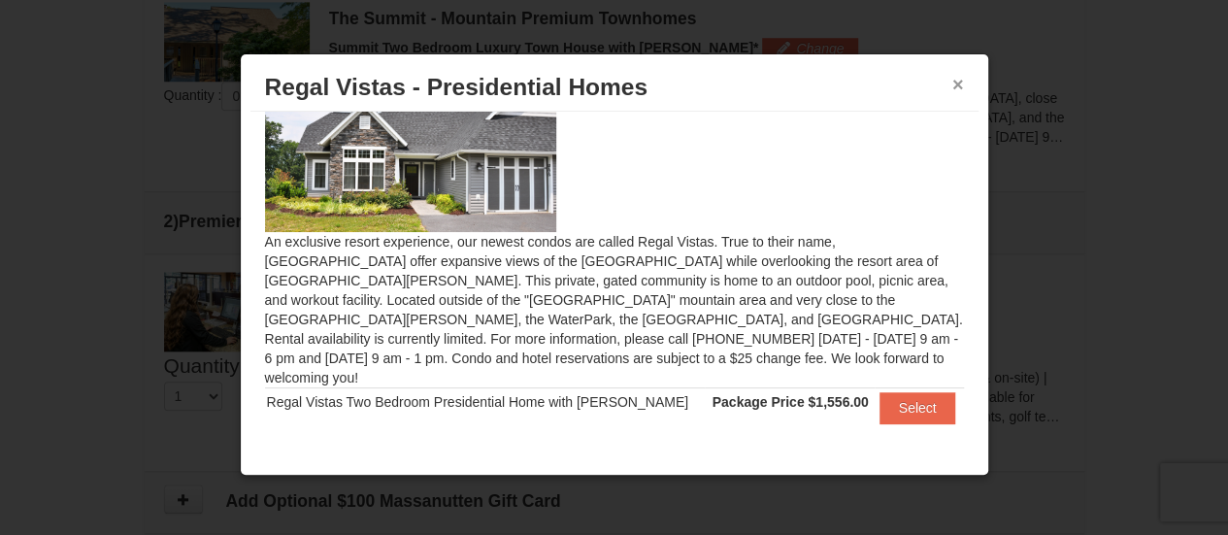
click at [956, 83] on button "×" at bounding box center [958, 84] width 12 height 19
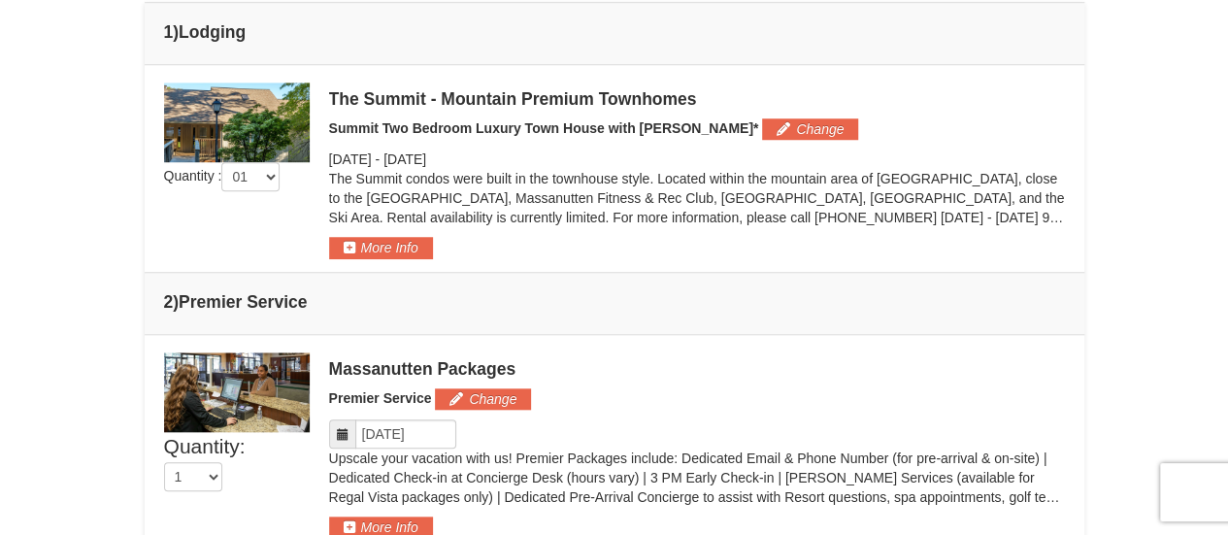
scroll to position [747, 0]
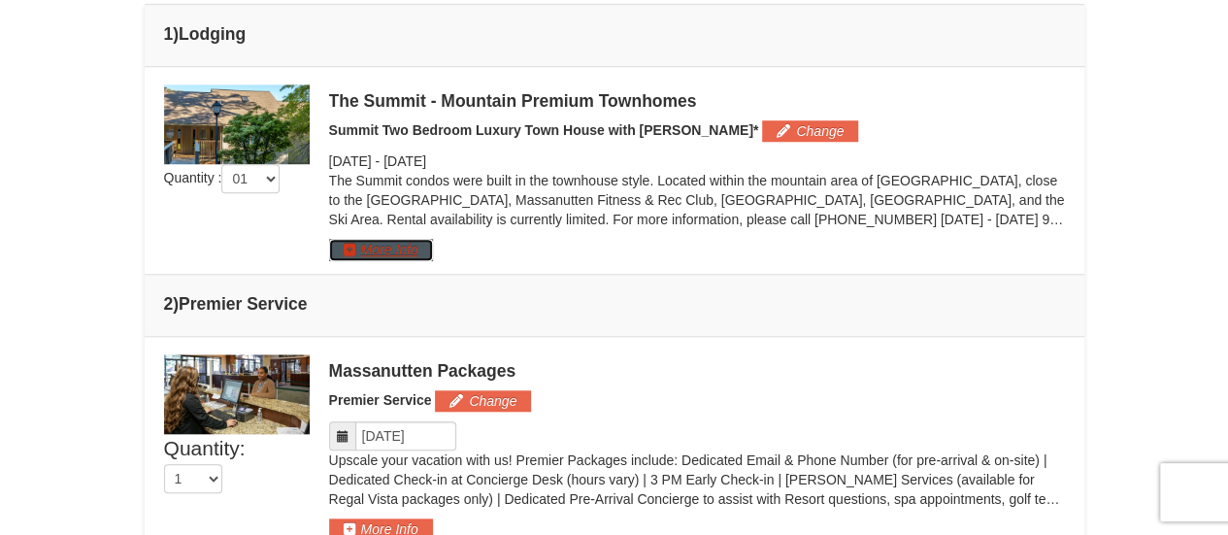
click at [384, 248] on button "More Info" at bounding box center [381, 249] width 104 height 21
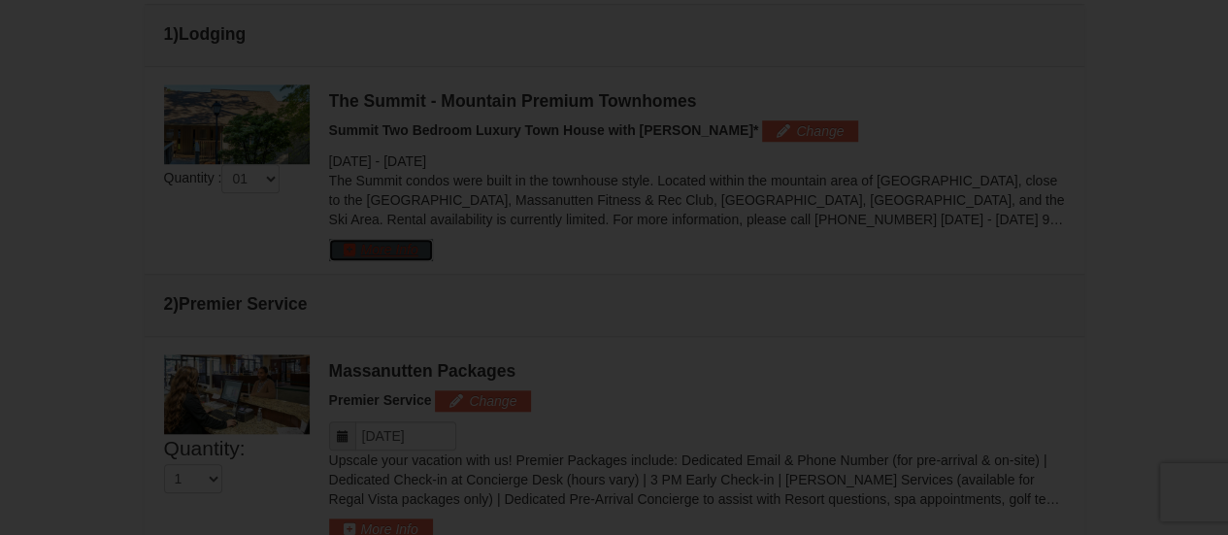
scroll to position [0, 0]
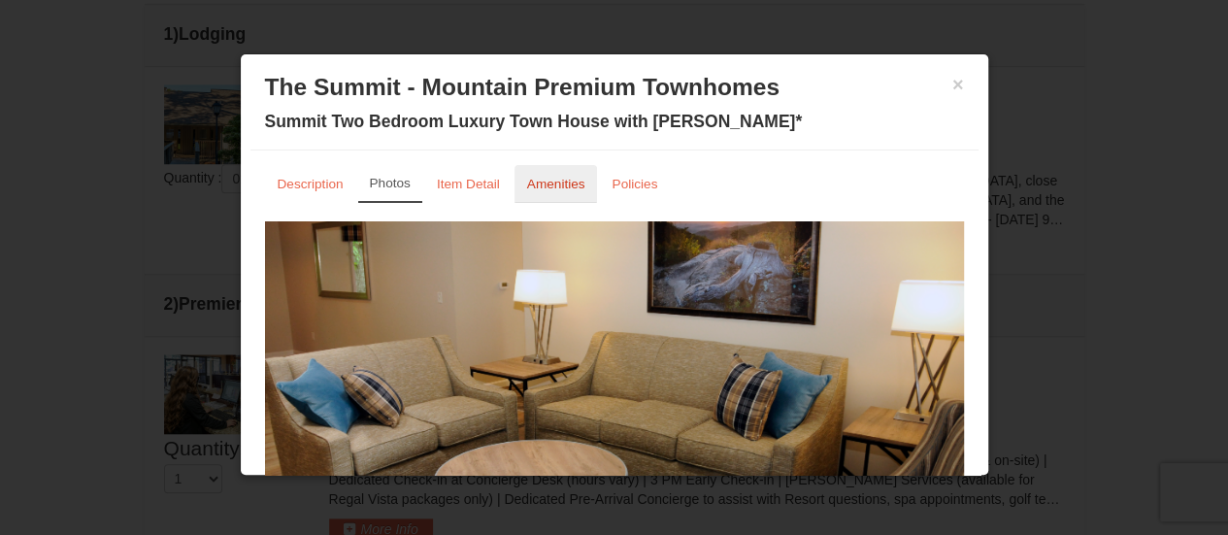
click at [566, 189] on small "Amenities" at bounding box center [556, 184] width 58 height 15
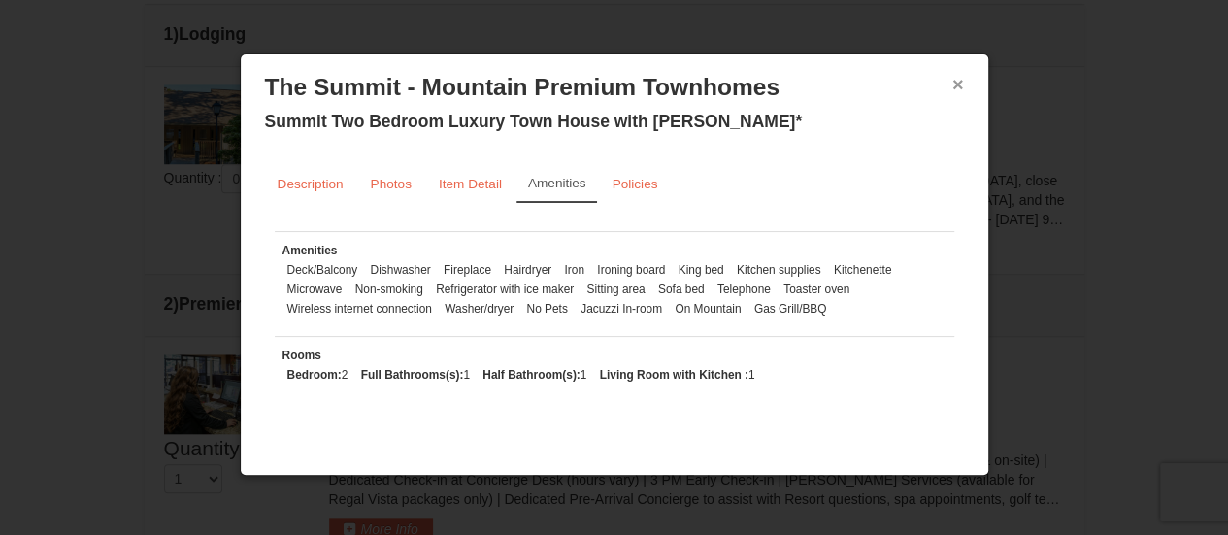
click at [959, 83] on button "×" at bounding box center [958, 84] width 12 height 19
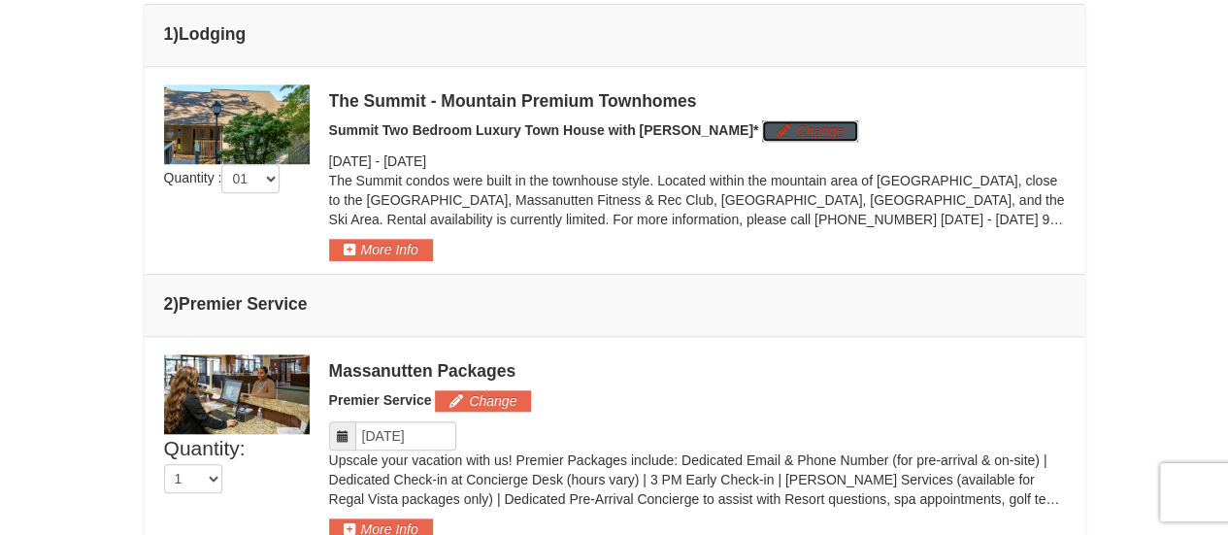
click at [763, 133] on button "Change" at bounding box center [810, 130] width 96 height 21
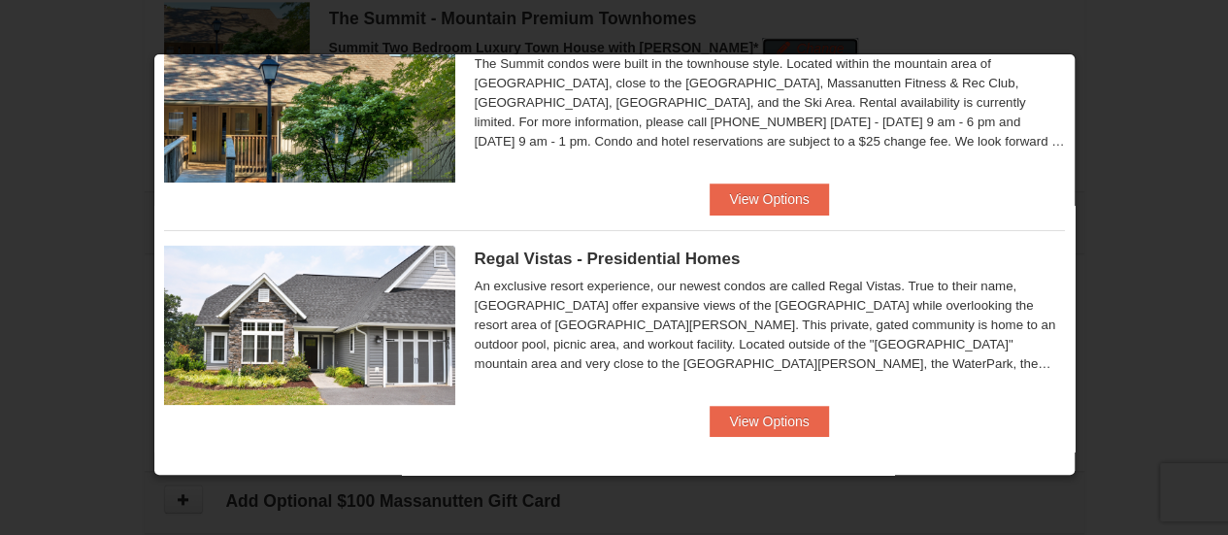
scroll to position [100, 0]
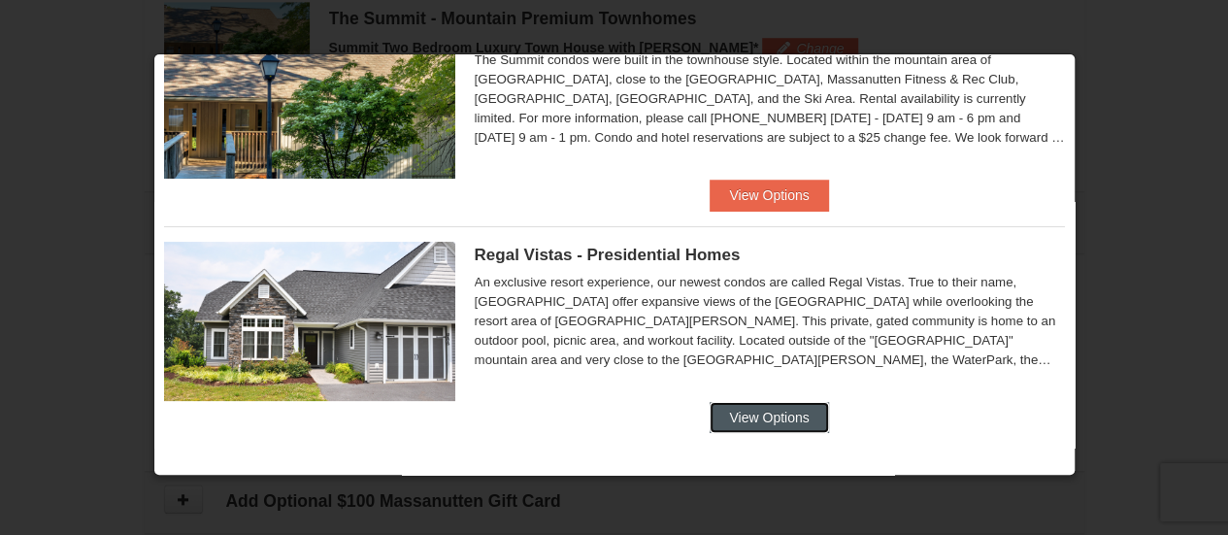
click at [740, 412] on button "View Options" at bounding box center [769, 417] width 118 height 31
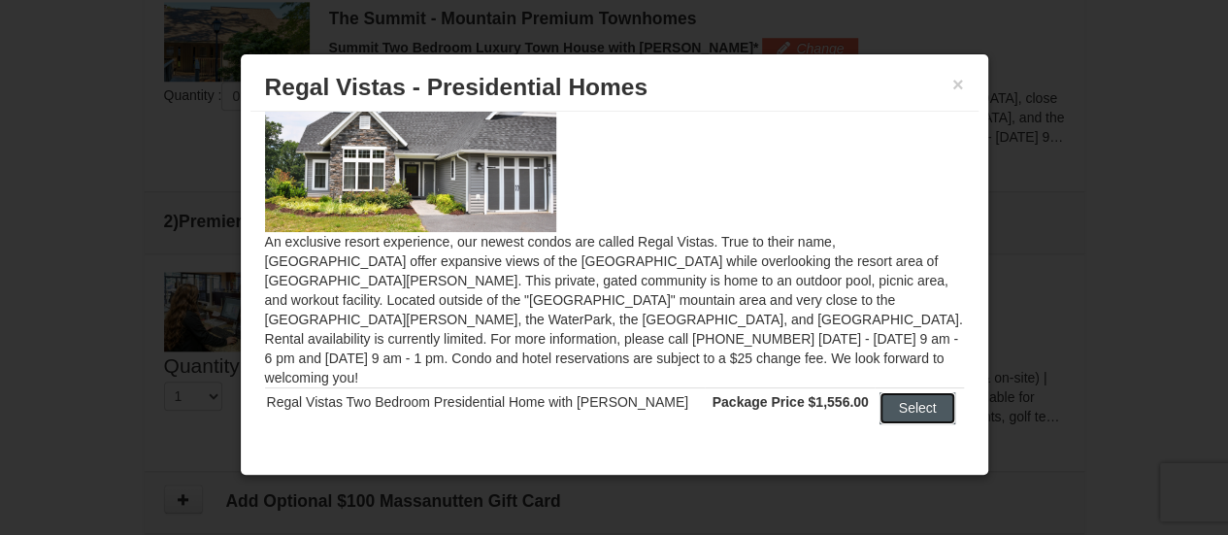
click at [895, 397] on button "Select" at bounding box center [918, 407] width 77 height 31
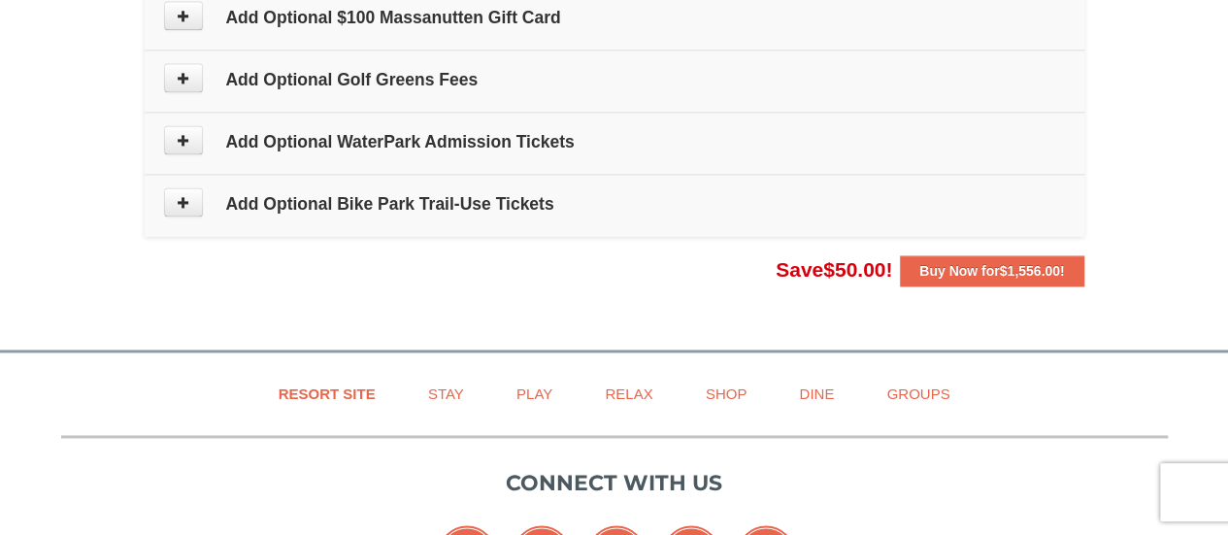
scroll to position [1311, 0]
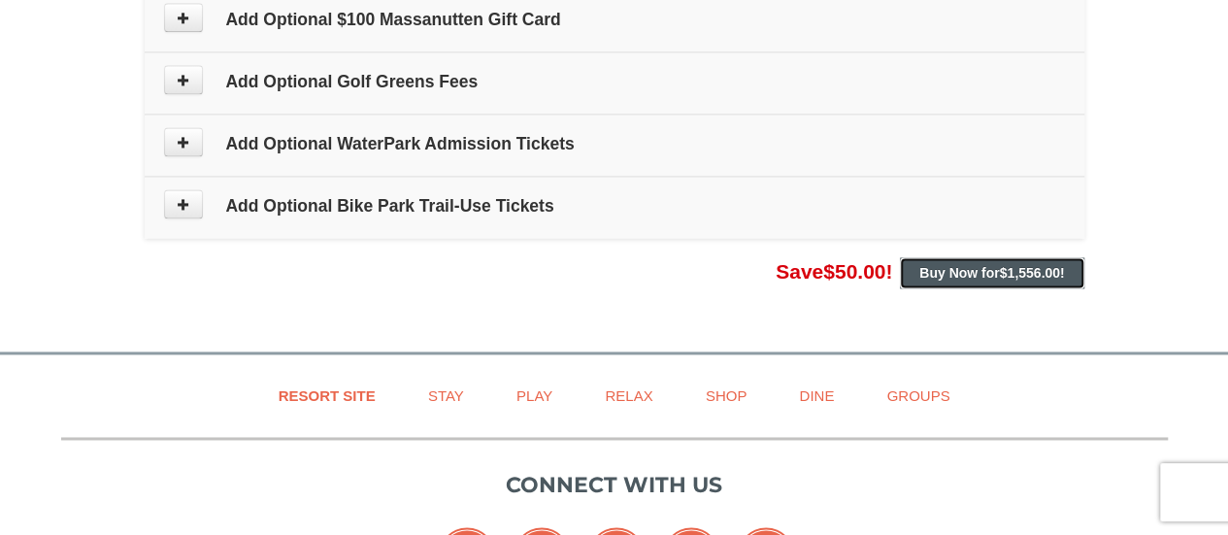
click at [963, 265] on strong "Buy Now for $1,556.00 !" at bounding box center [991, 273] width 145 height 16
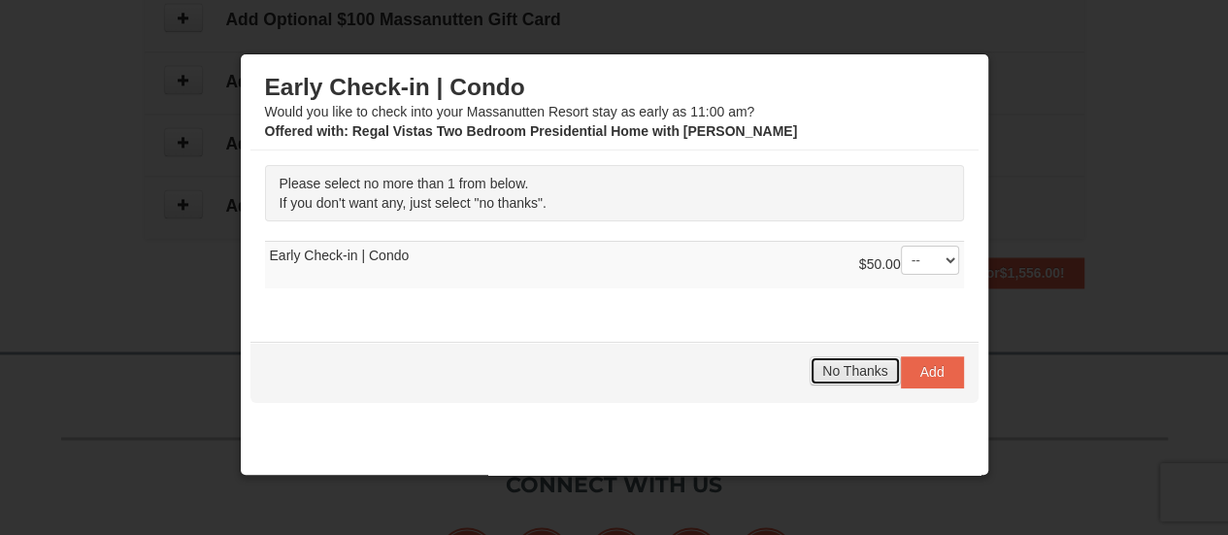
click at [858, 364] on span "No Thanks" at bounding box center [854, 371] width 65 height 16
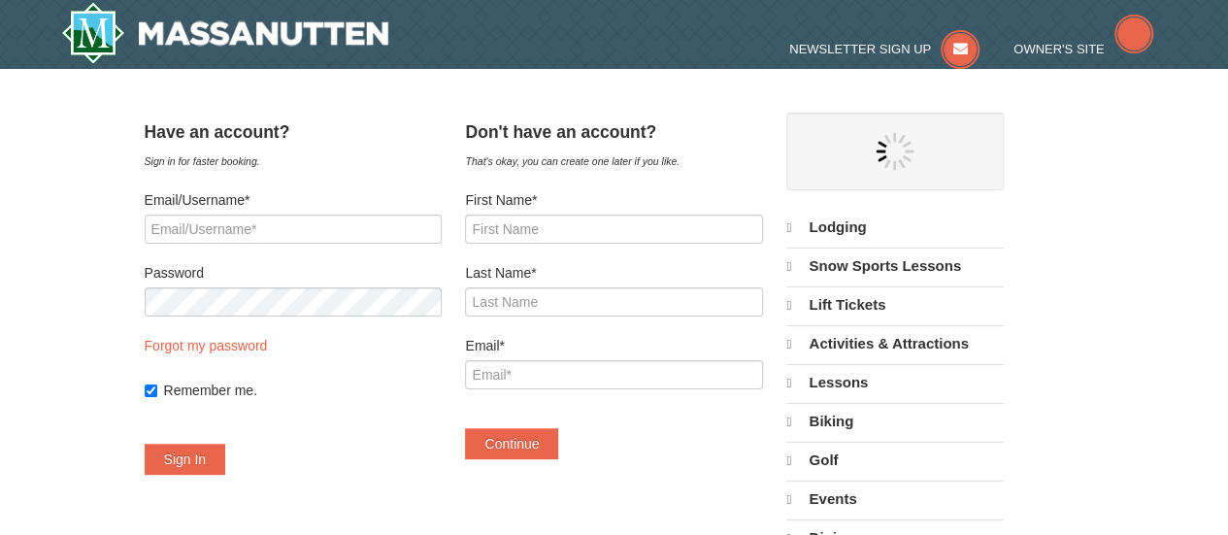
select select "10"
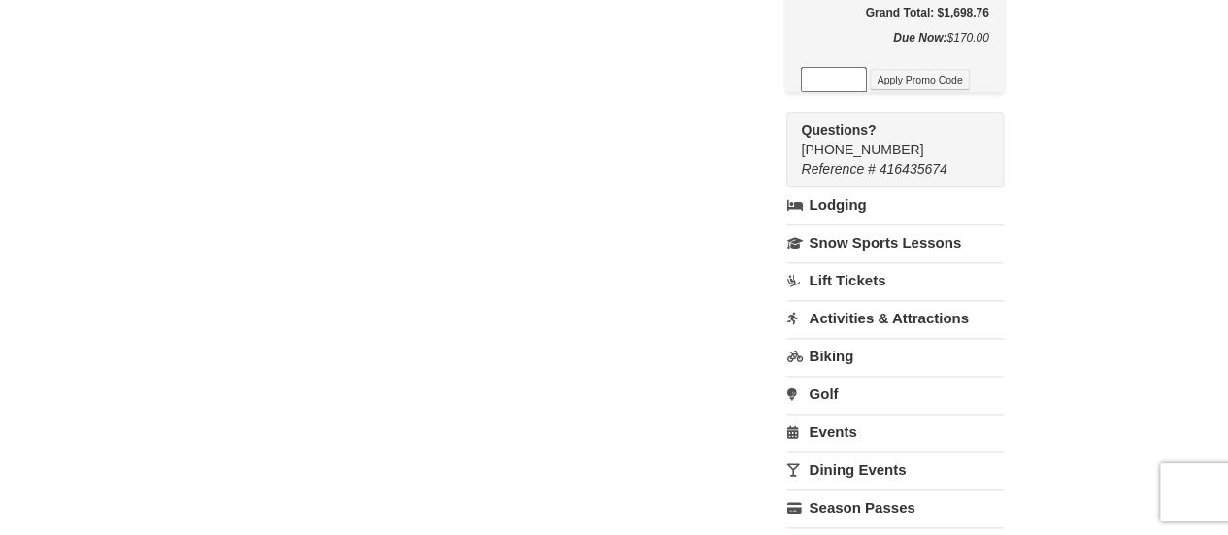
scroll to position [965, 0]
click at [858, 260] on link "Lift Tickets" at bounding box center [894, 278] width 216 height 36
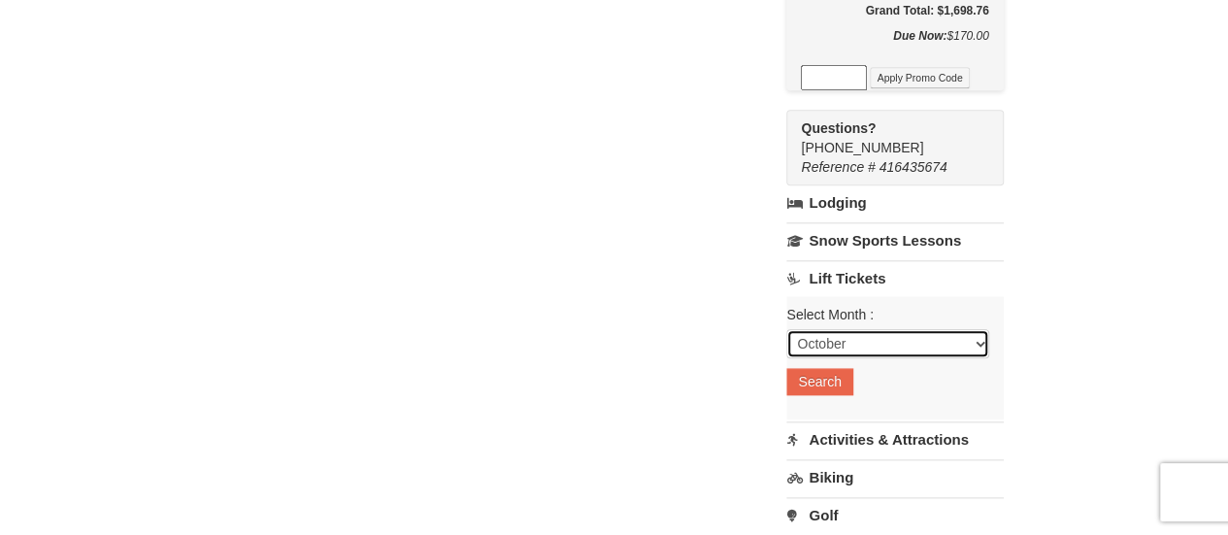
click at [895, 329] on select "October November December January February March April May June July August Sep…" at bounding box center [887, 343] width 202 height 29
click at [988, 329] on select "October November December January February March April May June July August Sep…" at bounding box center [887, 343] width 202 height 29
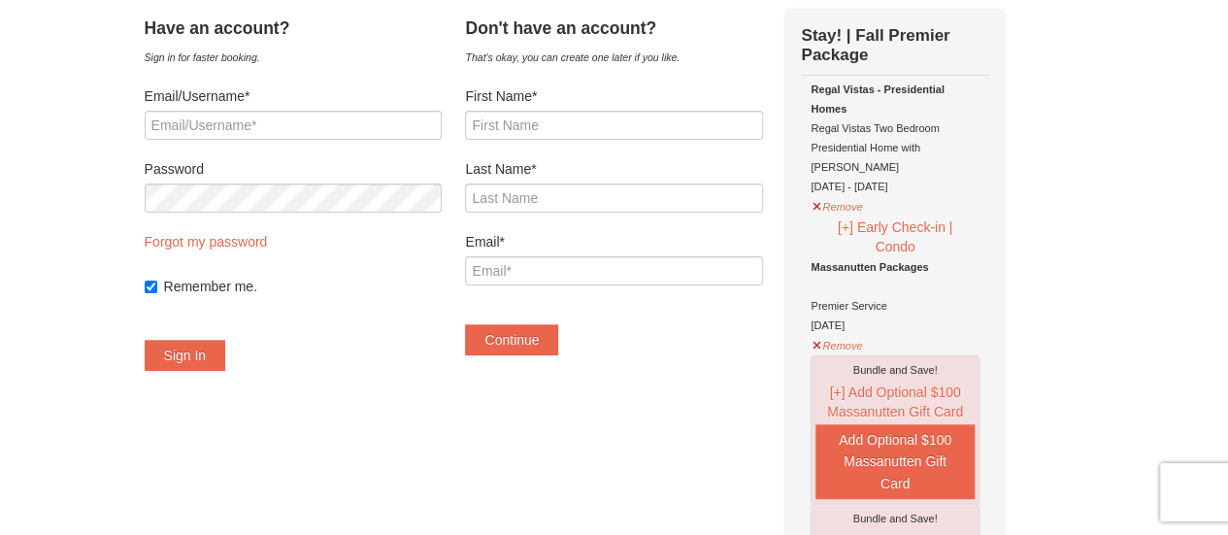
scroll to position [0, 0]
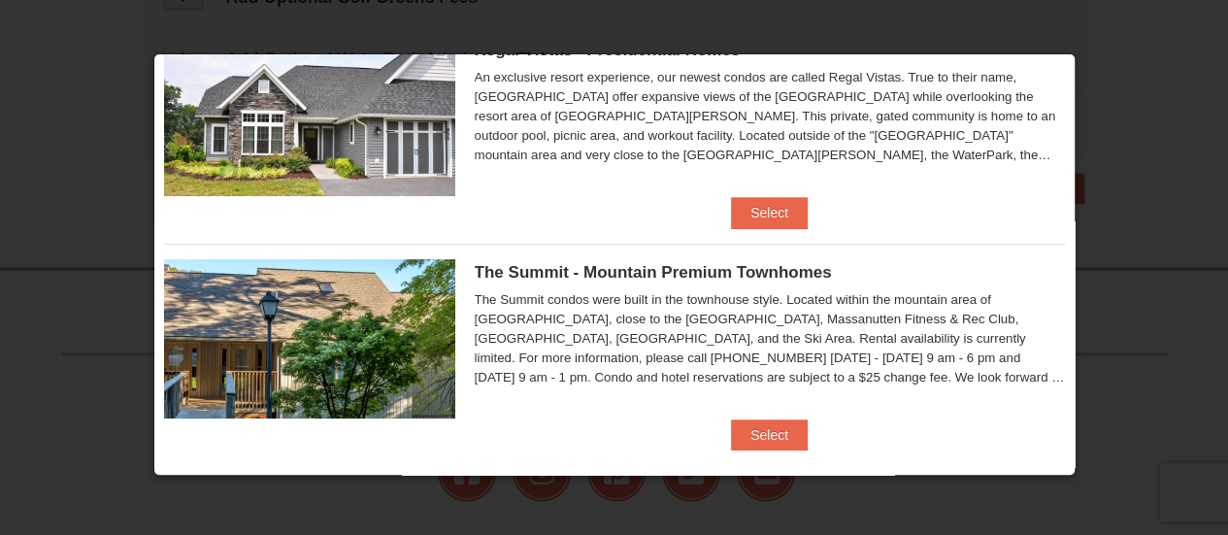
scroll to position [98, 0]
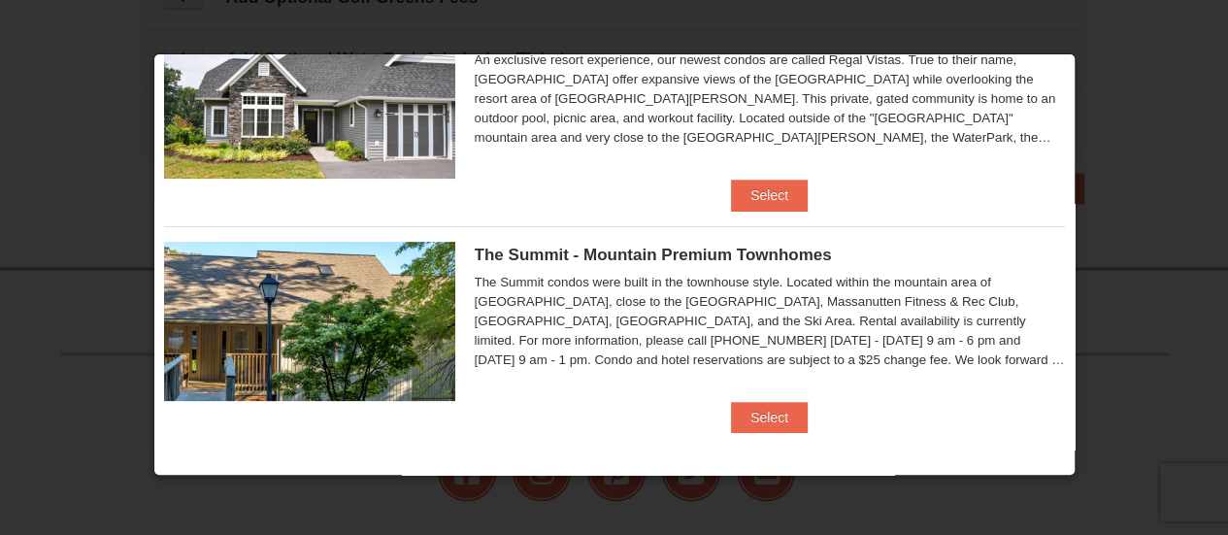
click at [1074, 53] on div at bounding box center [614, 267] width 1228 height 535
click at [1116, 84] on div at bounding box center [614, 267] width 1228 height 535
click at [1078, 317] on div at bounding box center [614, 267] width 1228 height 535
click at [1109, 100] on div at bounding box center [614, 267] width 1228 height 535
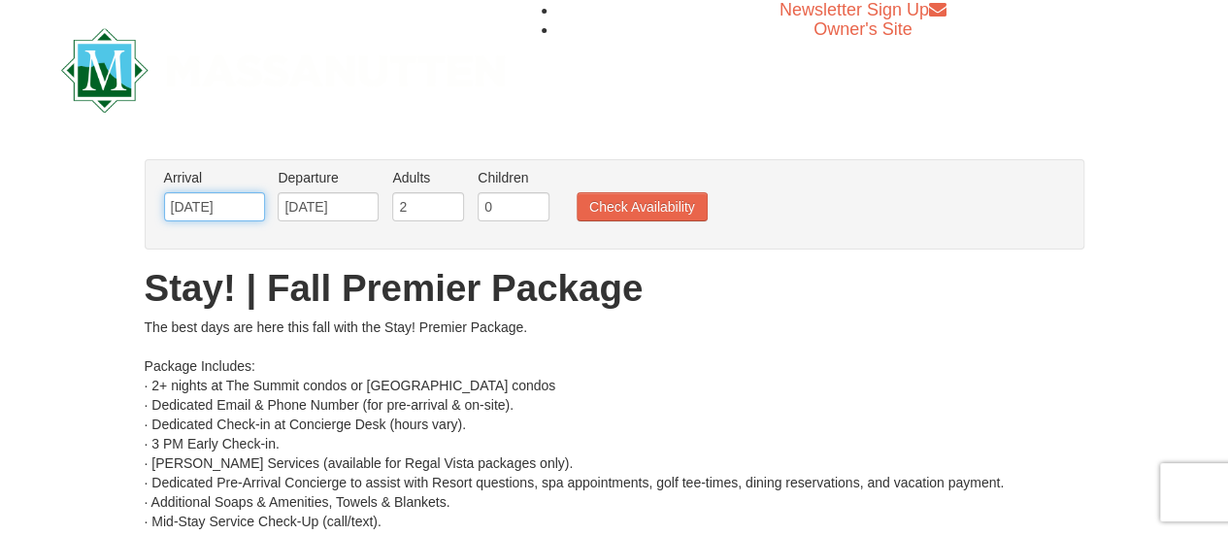
click at [245, 211] on input "[DATE]" at bounding box center [214, 206] width 101 height 29
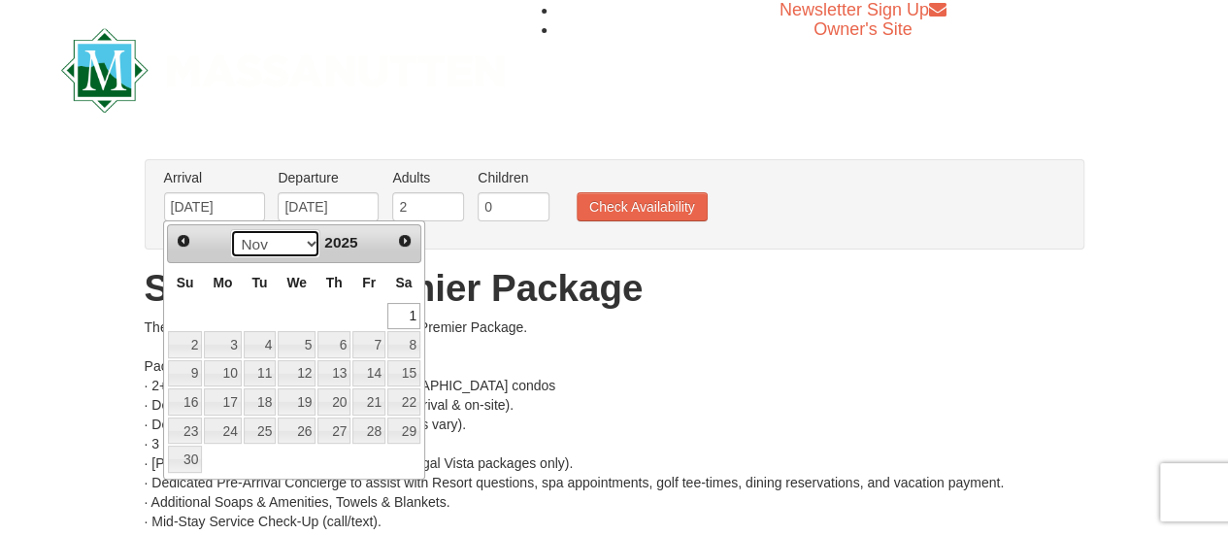
click at [307, 241] on select "Oct Nov Dec" at bounding box center [275, 243] width 90 height 29
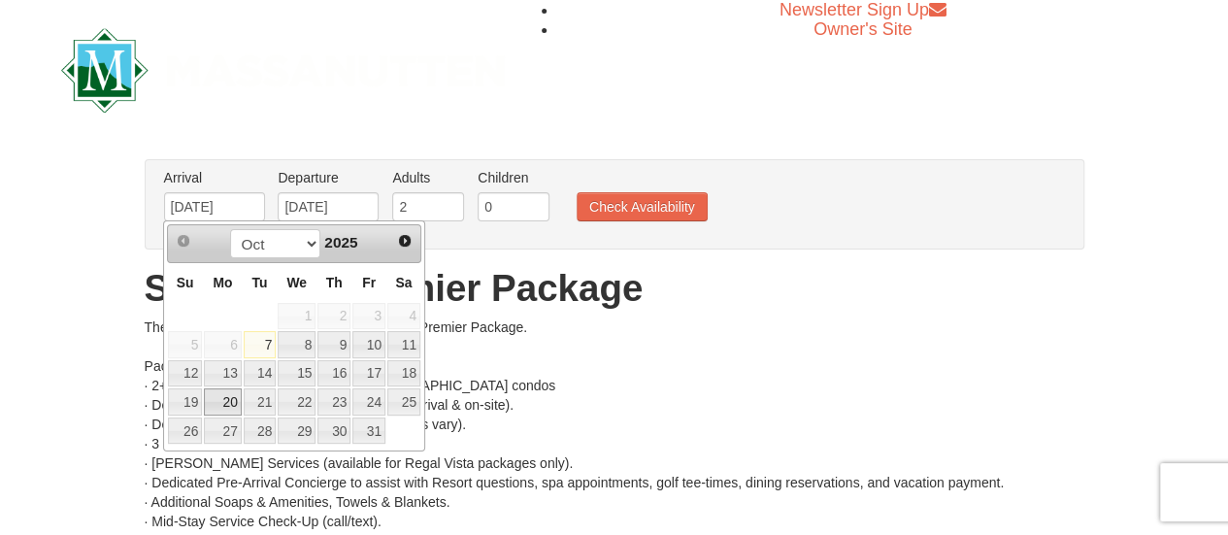
click at [230, 400] on link "20" at bounding box center [222, 401] width 37 height 27
type input "[DATE]"
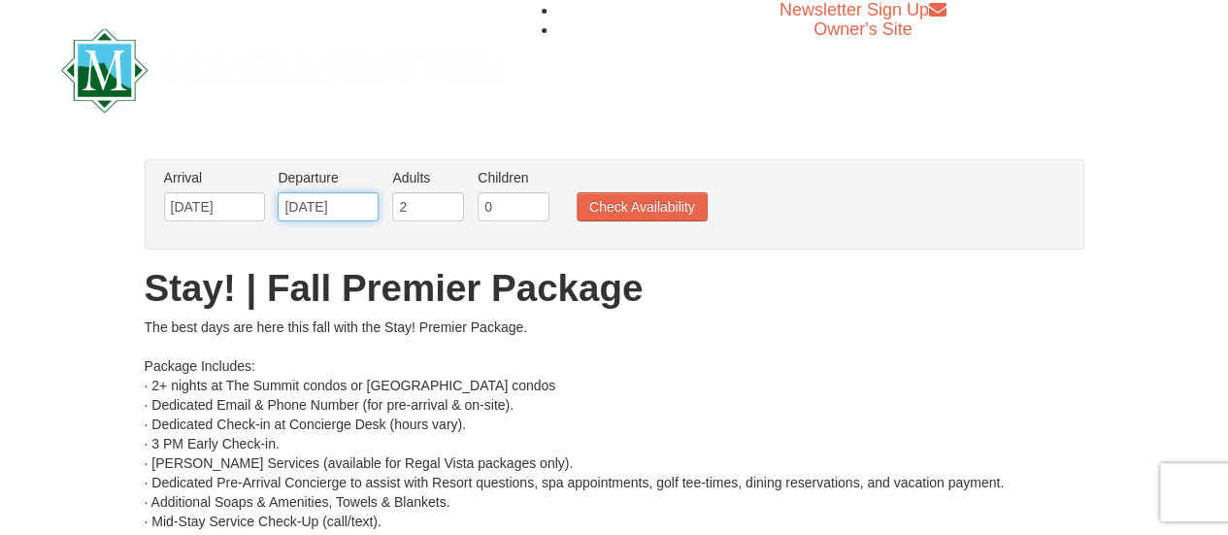
click at [346, 204] on input "[DATE]" at bounding box center [328, 206] width 101 height 29
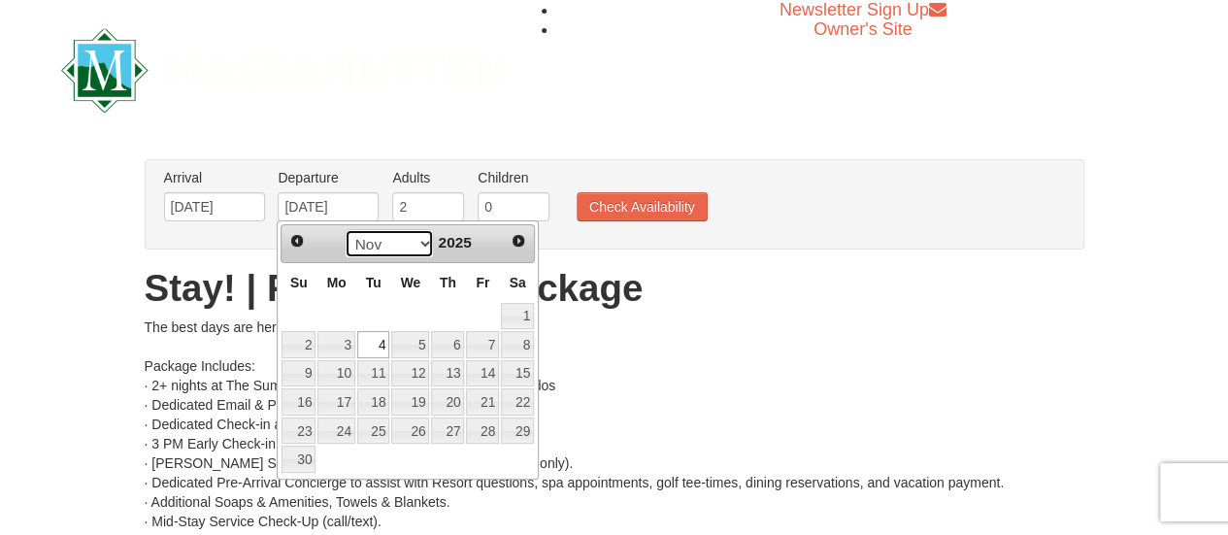
click at [420, 242] on select "Oct Nov Dec" at bounding box center [390, 243] width 90 height 29
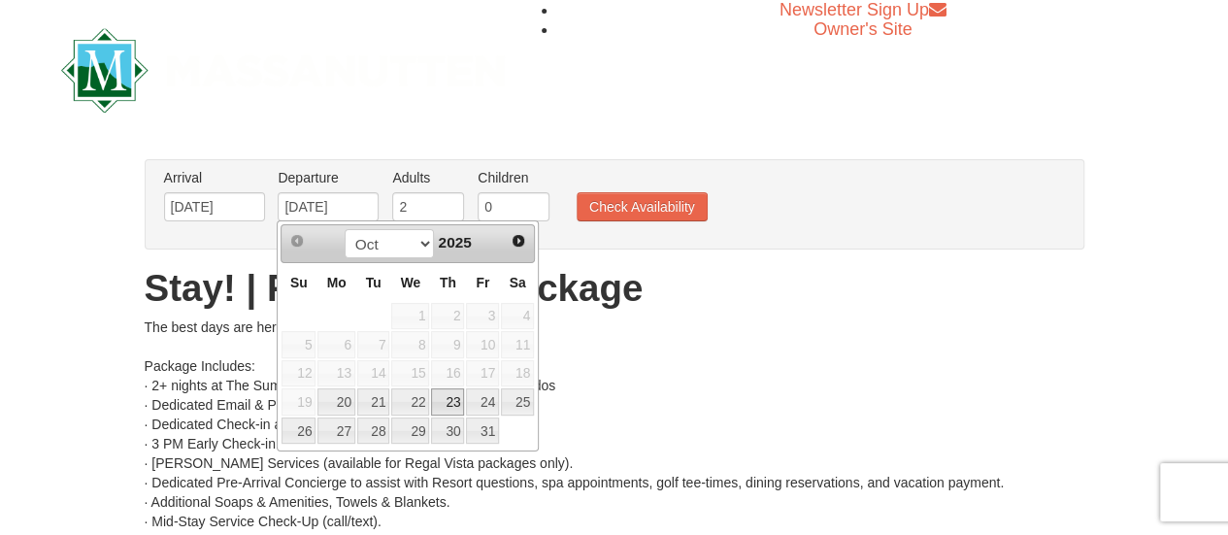
click at [450, 396] on link "23" at bounding box center [447, 401] width 33 height 27
type input "[DATE]"
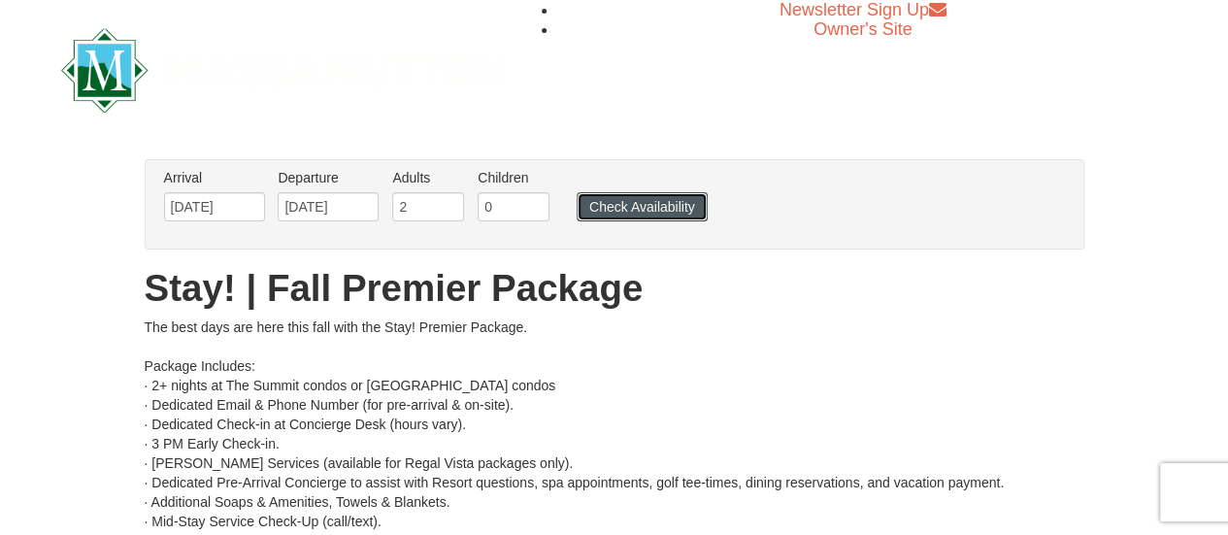
click at [626, 206] on button "Check Availability" at bounding box center [642, 206] width 131 height 29
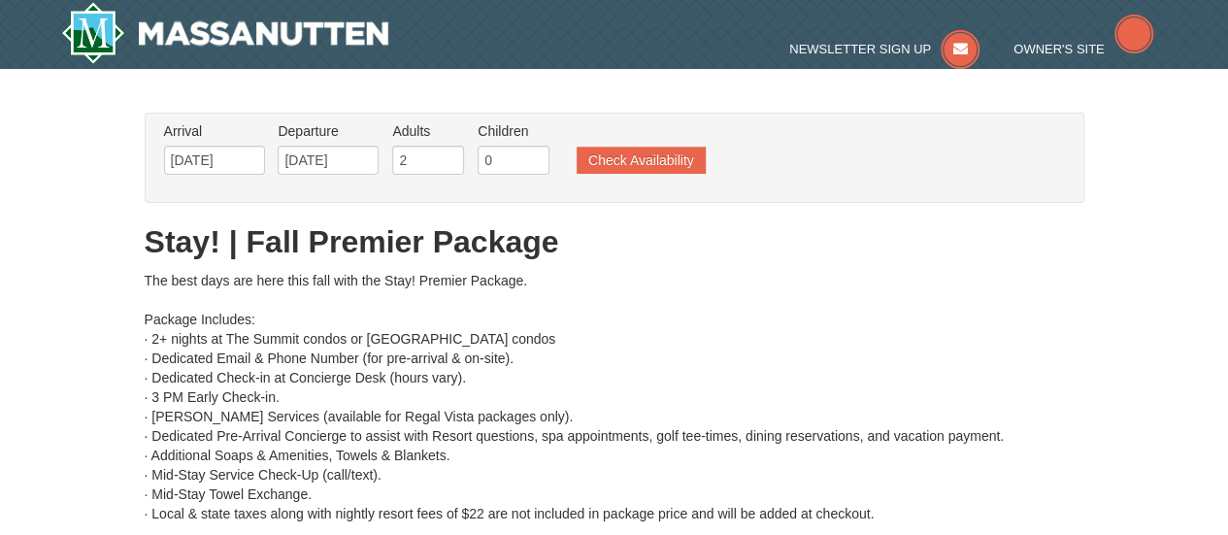
type input "[DATE]"
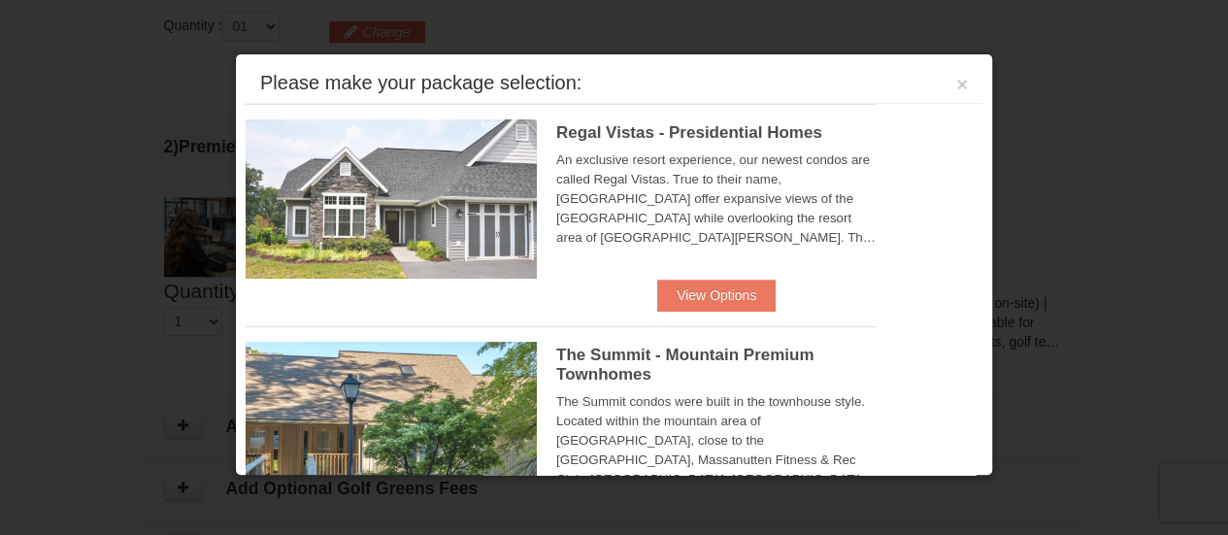
scroll to position [825, 0]
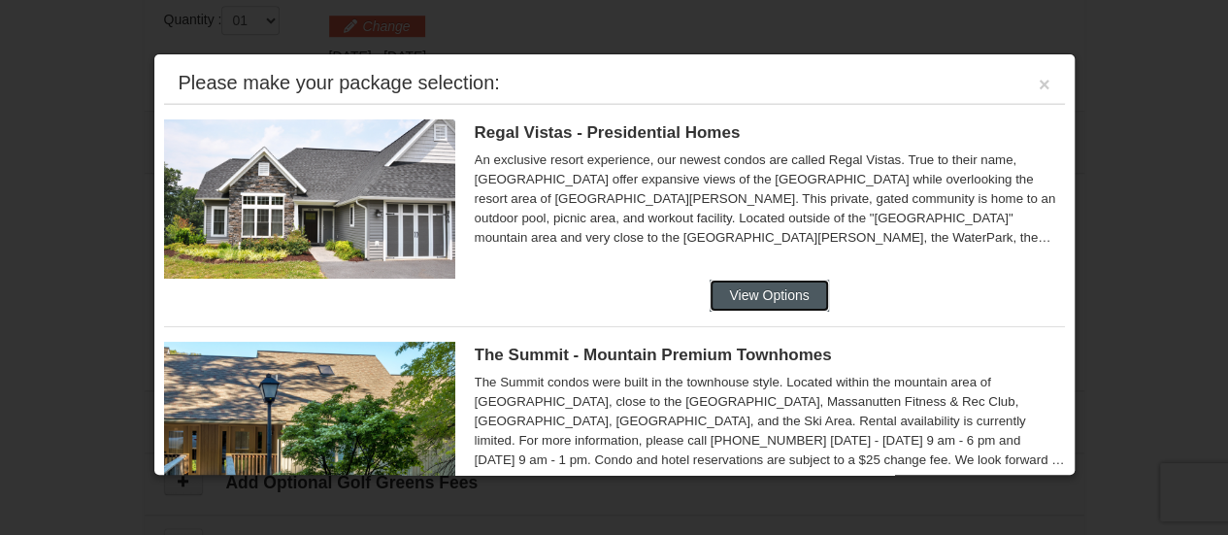
click at [756, 292] on button "View Options" at bounding box center [769, 295] width 118 height 31
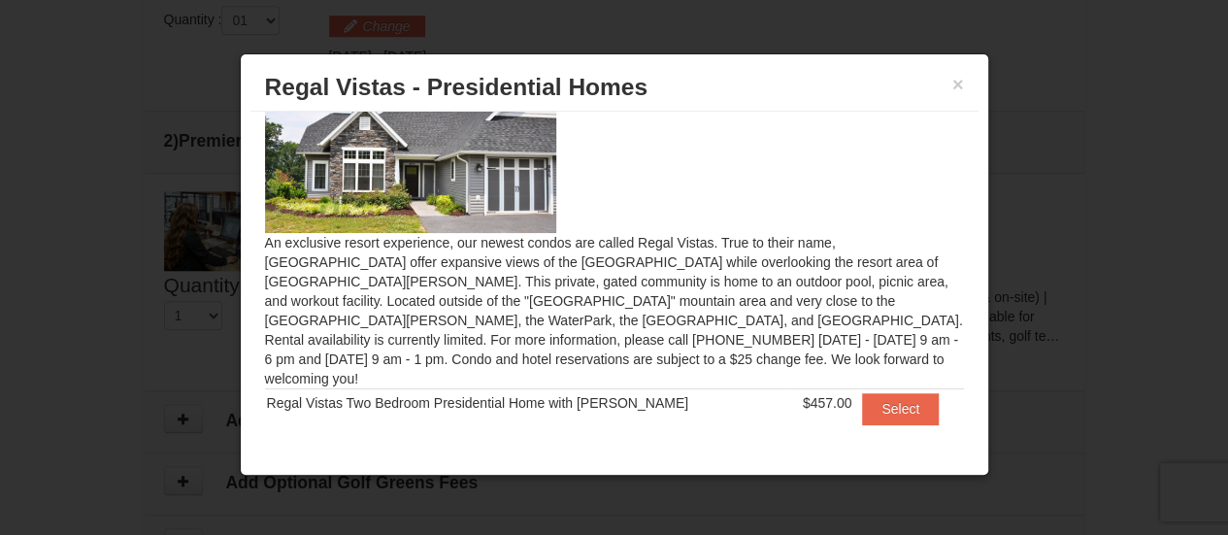
scroll to position [53, 0]
click at [877, 392] on button "Select" at bounding box center [900, 407] width 77 height 31
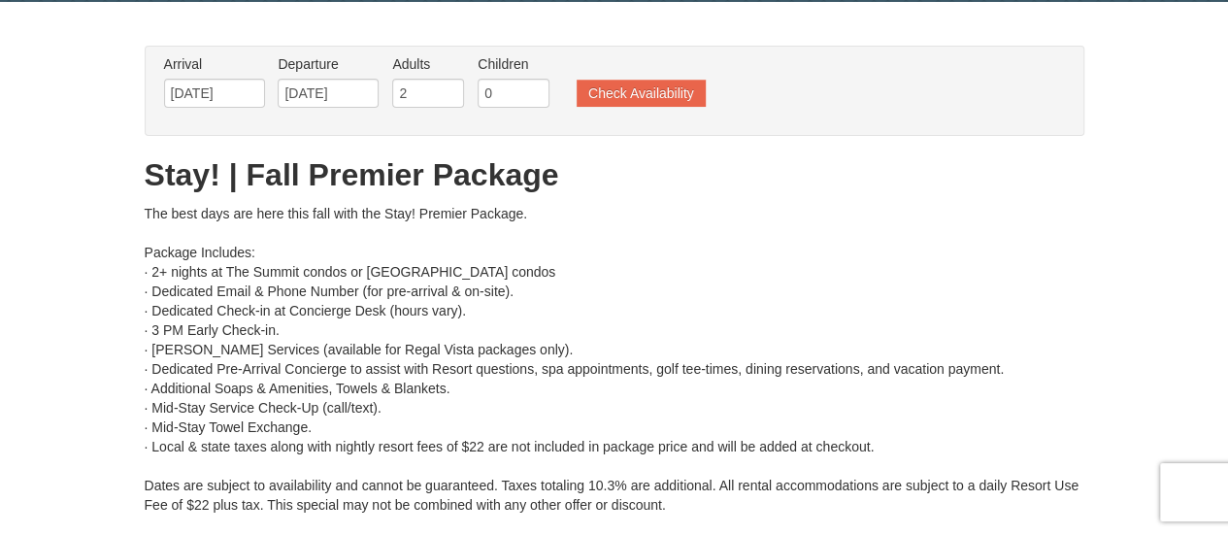
scroll to position [0, 0]
